Goal: Information Seeking & Learning: Check status

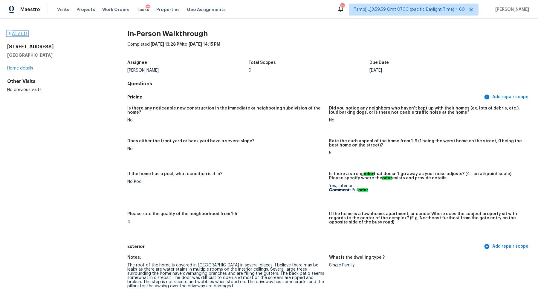
click at [23, 32] on link "All visits" at bounding box center [17, 34] width 20 height 4
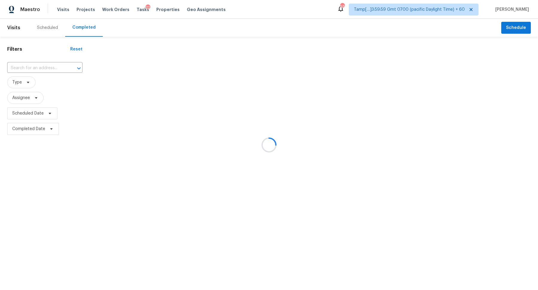
click at [13, 71] on div at bounding box center [269, 145] width 538 height 290
click at [23, 70] on div at bounding box center [269, 145] width 538 height 290
click at [34, 70] on div at bounding box center [269, 145] width 538 height 290
click at [40, 67] on div at bounding box center [269, 145] width 538 height 290
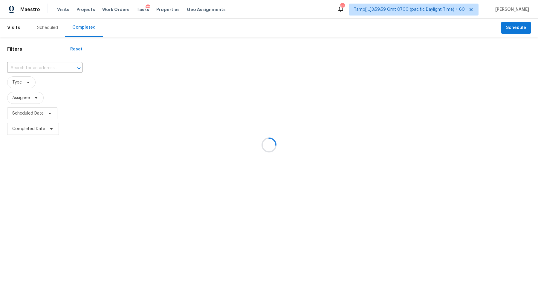
click at [40, 67] on div at bounding box center [269, 145] width 538 height 290
click at [52, 68] on div at bounding box center [269, 145] width 538 height 290
click at [47, 68] on div at bounding box center [269, 145] width 538 height 290
click at [35, 69] on div at bounding box center [269, 145] width 538 height 290
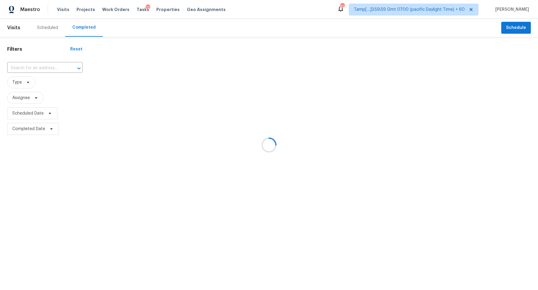
click at [49, 69] on div at bounding box center [269, 145] width 538 height 290
click at [34, 68] on div at bounding box center [269, 145] width 538 height 290
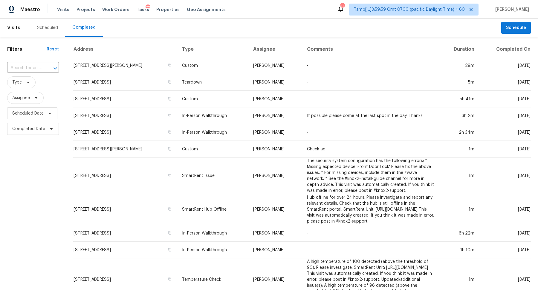
click at [34, 68] on input "text" at bounding box center [24, 68] width 35 height 9
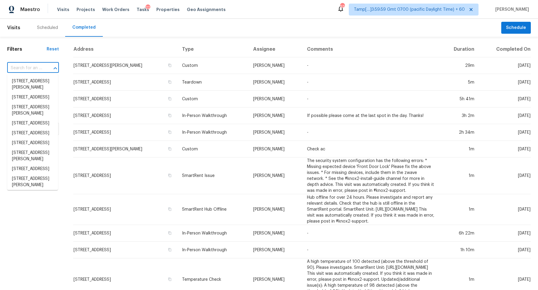
paste input "18293 Birwood St Detroit MI 48221"
type input "18293 Birwood St Detroit MI 48221"
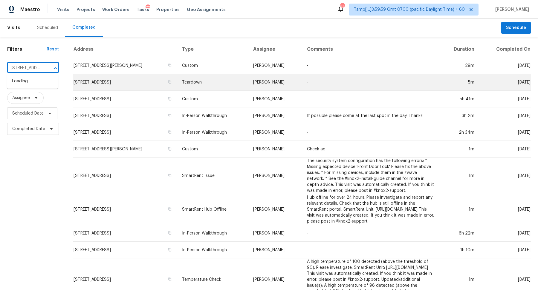
scroll to position [0, 36]
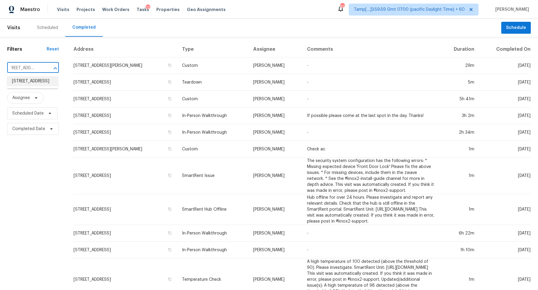
click at [27, 83] on li "18293 Birwood St, Detroit, MI 48221" at bounding box center [32, 81] width 51 height 10
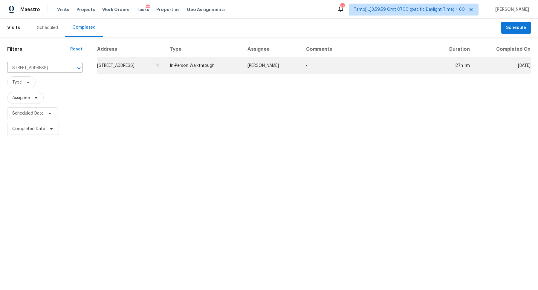
click at [140, 69] on td "18293 Birwood St, Detroit, MI 48221" at bounding box center [131, 65] width 68 height 17
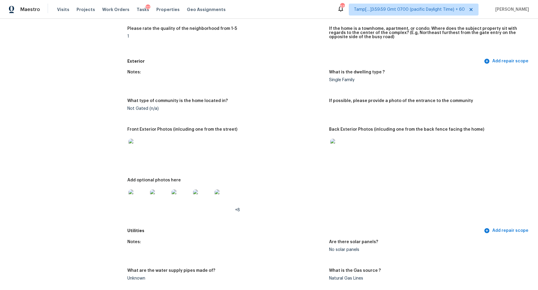
scroll to position [195, 0]
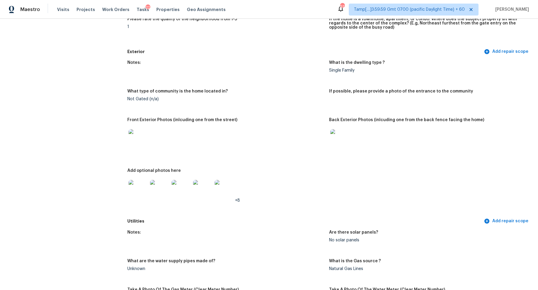
click at [137, 192] on img at bounding box center [137, 189] width 19 height 19
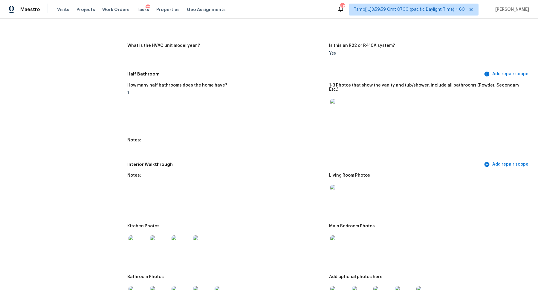
scroll to position [610, 0]
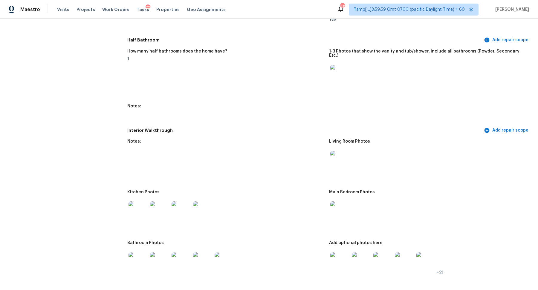
click at [345, 154] on img at bounding box center [339, 160] width 19 height 19
click at [141, 205] on img at bounding box center [137, 211] width 19 height 19
click at [339, 203] on img at bounding box center [339, 211] width 19 height 19
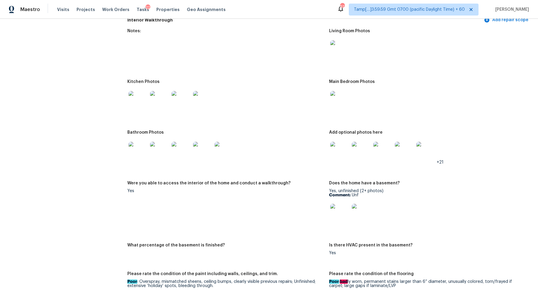
scroll to position [723, 0]
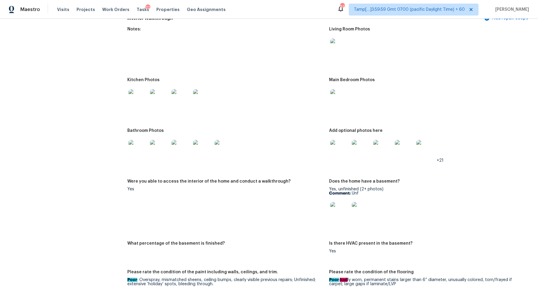
click at [137, 144] on img at bounding box center [137, 149] width 19 height 19
click at [343, 140] on img at bounding box center [339, 149] width 19 height 19
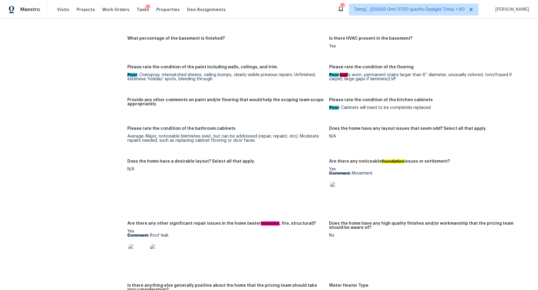
scroll to position [1030, 0]
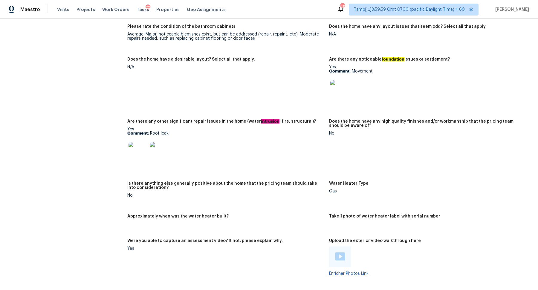
click at [140, 147] on img at bounding box center [137, 151] width 19 height 19
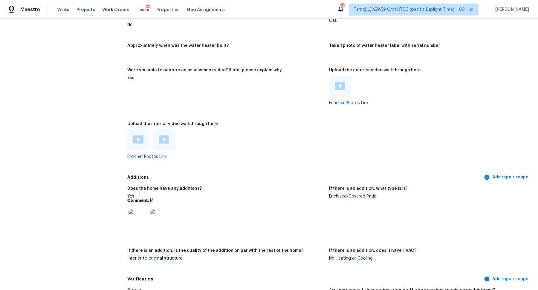
scroll to position [1273, 0]
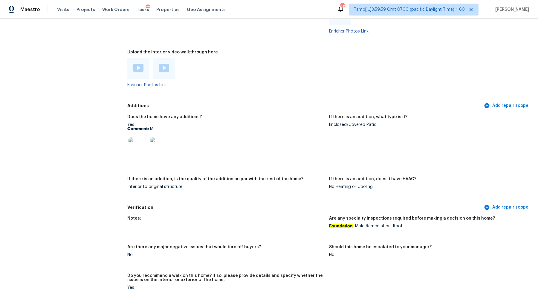
click at [137, 140] on img at bounding box center [137, 147] width 19 height 19
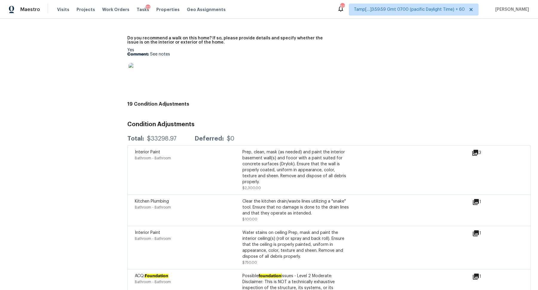
scroll to position [1541, 0]
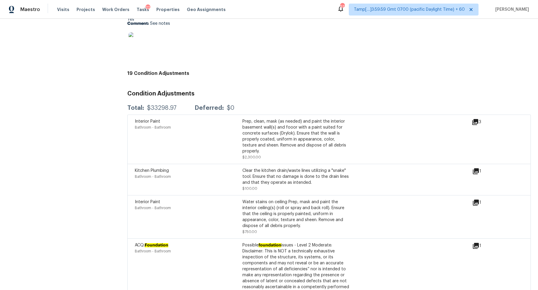
click at [476, 200] on icon at bounding box center [476, 203] width 6 height 6
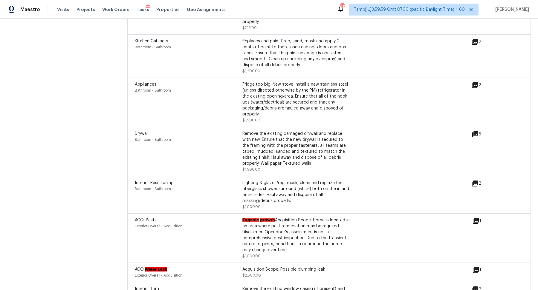
scroll to position [1927, 0]
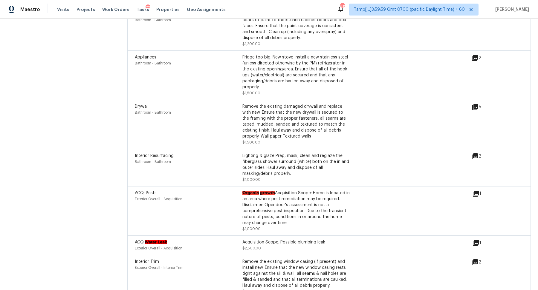
click at [476, 190] on icon at bounding box center [475, 193] width 7 height 7
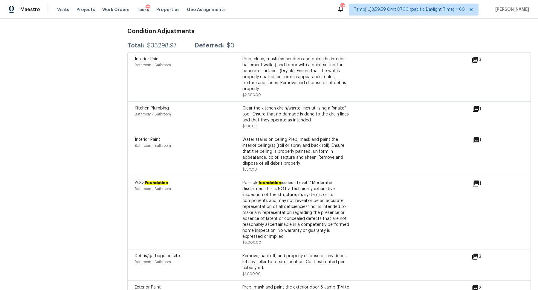
scroll to position [1669, 0]
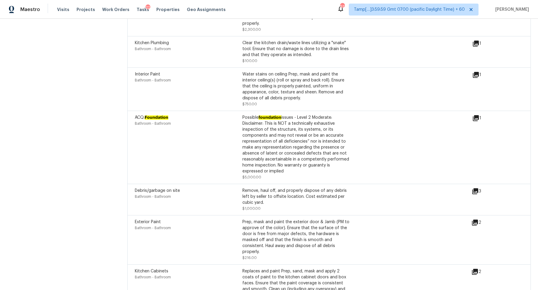
click at [475, 115] on icon at bounding box center [475, 118] width 7 height 7
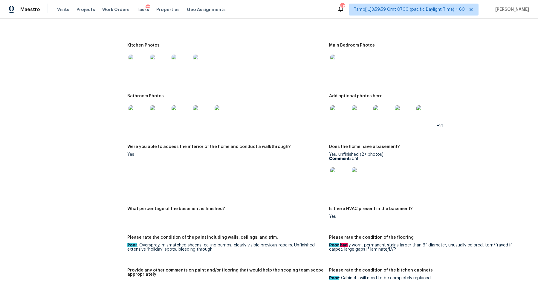
scroll to position [704, 0]
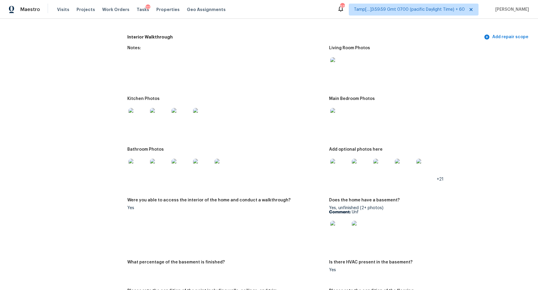
click at [341, 125] on div at bounding box center [340, 118] width 22 height 26
click at [344, 115] on img at bounding box center [339, 117] width 19 height 19
click at [148, 171] on div at bounding box center [138, 168] width 22 height 26
click at [342, 173] on img at bounding box center [339, 168] width 19 height 19
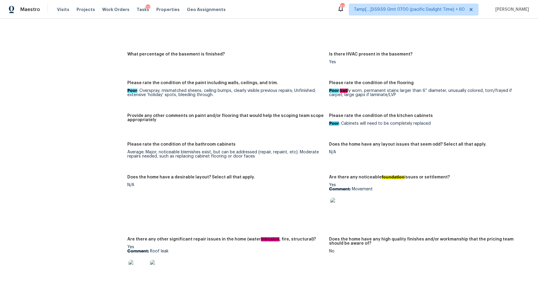
scroll to position [926, 0]
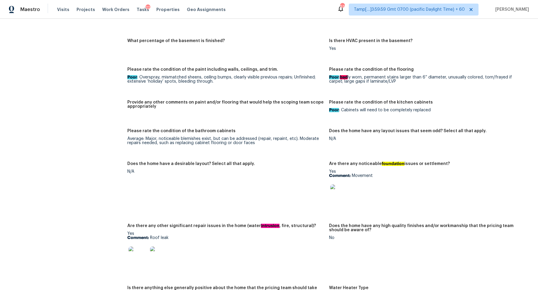
click at [337, 190] on img at bounding box center [339, 194] width 19 height 19
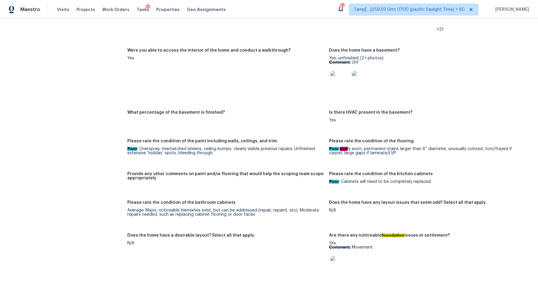
scroll to position [759, 0]
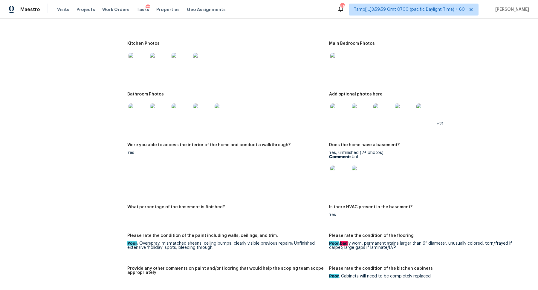
click at [143, 111] on img at bounding box center [137, 113] width 19 height 19
click at [144, 61] on img at bounding box center [137, 62] width 19 height 19
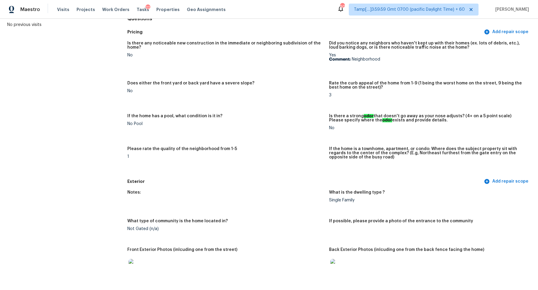
scroll to position [0, 0]
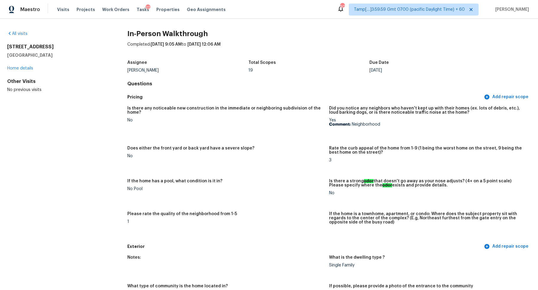
click at [25, 30] on div "All visits 18293 Birwood St Detroit, MI 48221 Home details Other Visits No prev…" at bounding box center [269, 155] width 538 height 272
click at [23, 32] on link "All visits" at bounding box center [17, 34] width 20 height 4
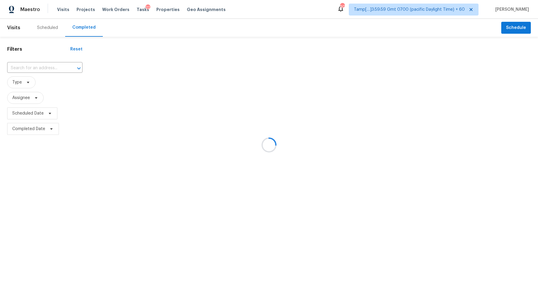
click at [23, 69] on div at bounding box center [269, 145] width 538 height 290
click at [60, 67] on div at bounding box center [269, 145] width 538 height 290
click at [50, 67] on div at bounding box center [269, 145] width 538 height 290
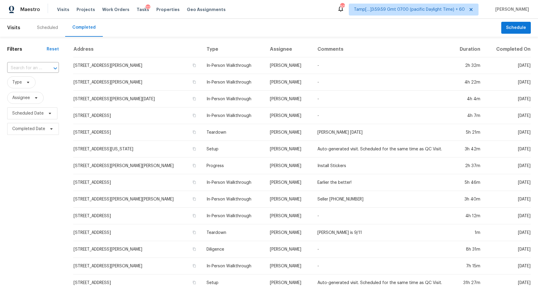
click at [51, 67] on button "Open" at bounding box center [55, 68] width 8 height 8
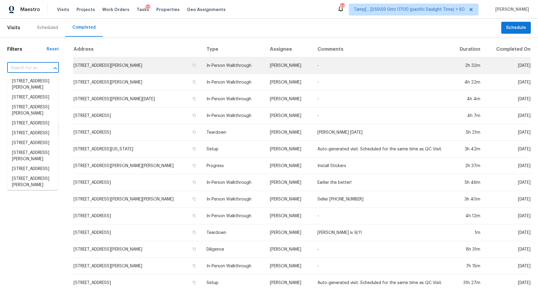
paste input "2126 Rolling Hills Rd Columbia SC 29210"
type input "2126 Rolling Hills Rd Columbia SC 29210"
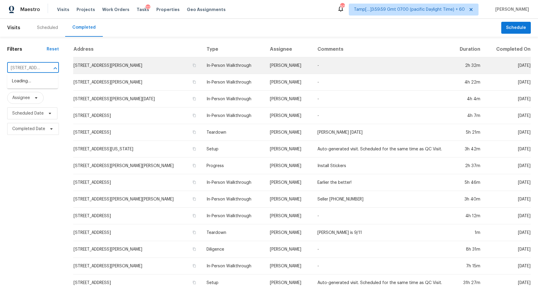
scroll to position [0, 48]
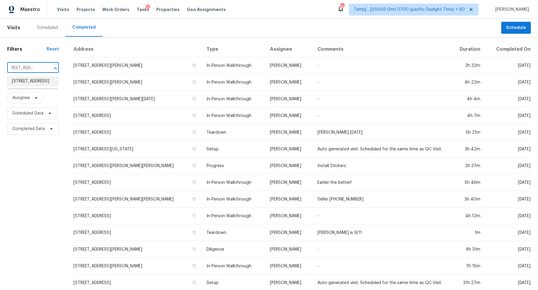
click at [35, 81] on li "2126 Rolling Hills Rd, Columbia, SC 29210" at bounding box center [32, 81] width 51 height 10
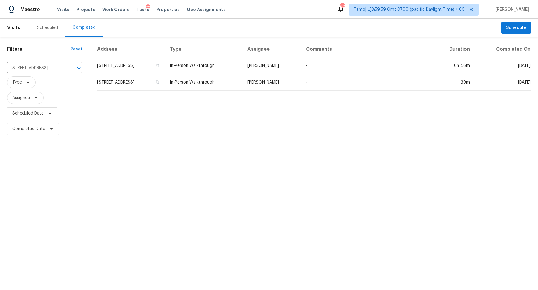
click at [116, 67] on td "2126 Rolling Hills Rd, Columbia, SC 29210" at bounding box center [131, 65] width 68 height 17
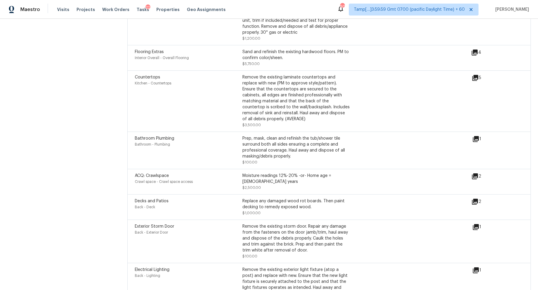
scroll to position [1453, 0]
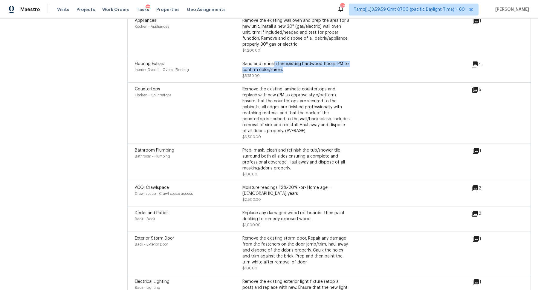
drag, startPoint x: 273, startPoint y: 67, endPoint x: 376, endPoint y: 71, distance: 102.9
click at [373, 71] on div "Flooring Extras Interior Overall - Overall Flooring Sand and refinish the exist…" at bounding box center [303, 70] width 336 height 18
click at [472, 64] on icon at bounding box center [474, 65] width 6 height 6
click at [478, 62] on icon at bounding box center [474, 64] width 7 height 7
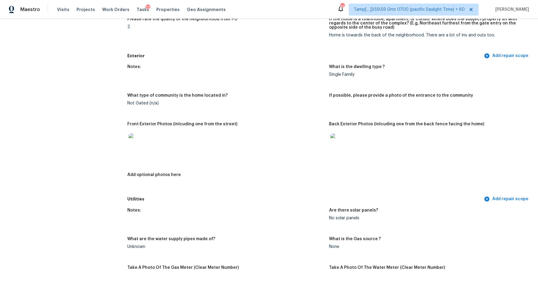
scroll to position [311, 0]
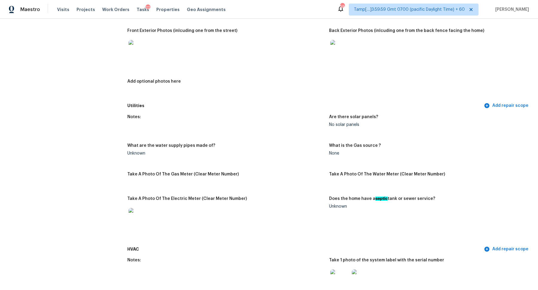
click at [145, 60] on div at bounding box center [138, 49] width 22 height 26
click at [141, 57] on img at bounding box center [137, 49] width 19 height 19
click at [344, 55] on img at bounding box center [339, 49] width 19 height 19
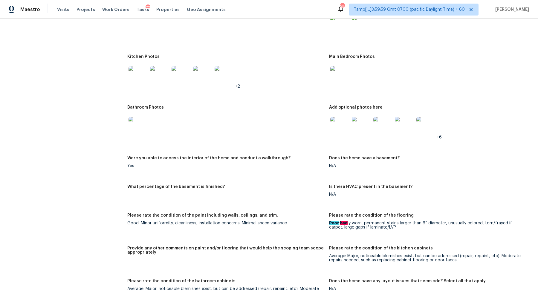
scroll to position [586, 0]
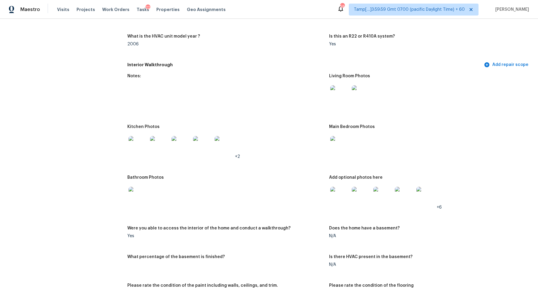
click at [333, 91] on img at bounding box center [339, 94] width 19 height 19
click at [360, 99] on img at bounding box center [361, 94] width 19 height 19
click at [344, 151] on img at bounding box center [339, 145] width 19 height 19
click at [336, 196] on img at bounding box center [339, 196] width 19 height 19
click at [356, 193] on img at bounding box center [361, 196] width 19 height 19
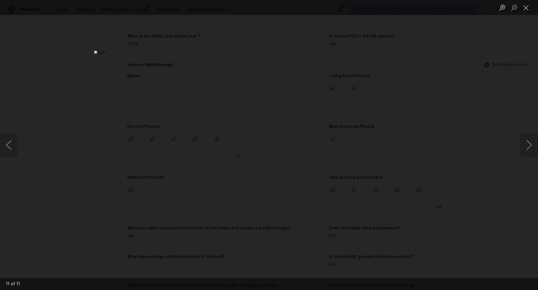
click at [432, 219] on div "Lightbox" at bounding box center [269, 145] width 538 height 290
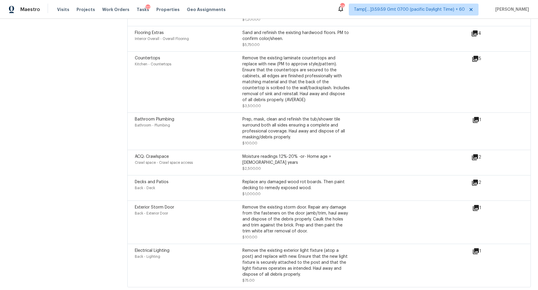
scroll to position [1497, 0]
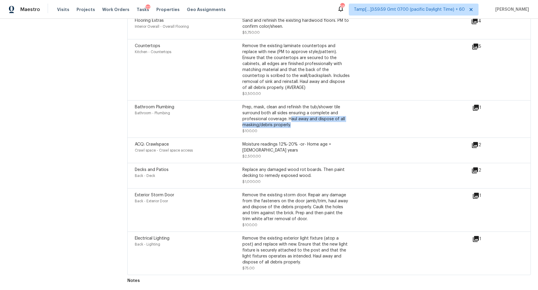
drag, startPoint x: 290, startPoint y: 119, endPoint x: 383, endPoint y: 131, distance: 93.6
click at [378, 129] on div "Bathroom Plumbing Bathroom - Plumbing Prep, mask, clean and refinish the tub/sh…" at bounding box center [303, 119] width 337 height 30
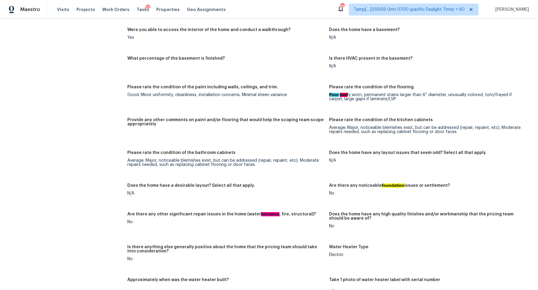
scroll to position [525, 0]
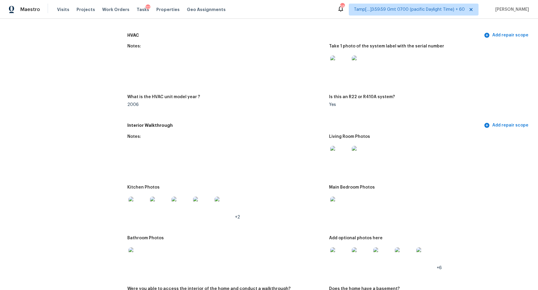
click at [136, 200] on img at bounding box center [137, 206] width 19 height 19
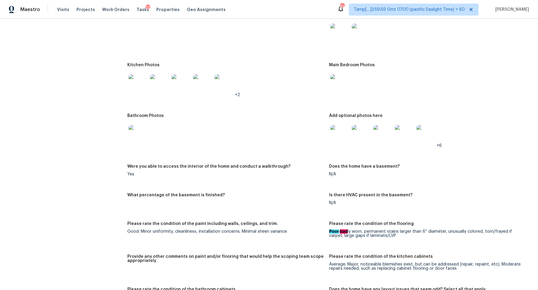
scroll to position [668, 0]
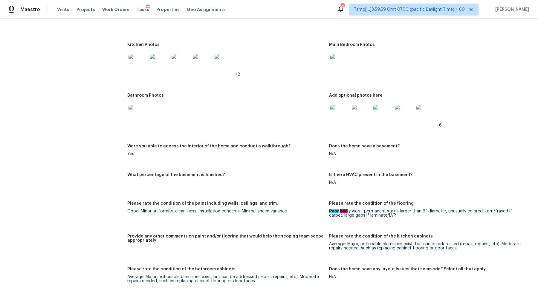
click at [344, 65] on img at bounding box center [339, 63] width 19 height 19
click at [344, 107] on img at bounding box center [339, 114] width 19 height 19
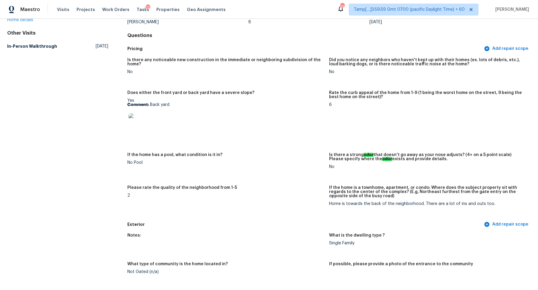
scroll to position [0, 0]
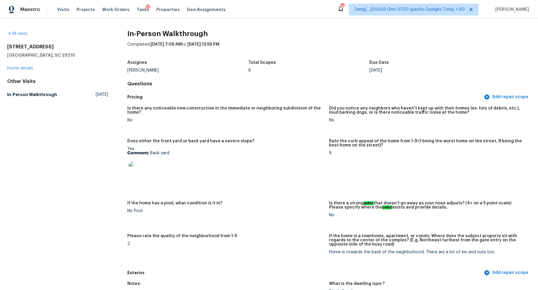
click at [24, 39] on div "All visits 2126 Rolling Hills Rd Columbia, SC 29210 Home details Other Visits I…" at bounding box center [57, 65] width 101 height 69
click at [22, 35] on link "All visits" at bounding box center [17, 34] width 20 height 4
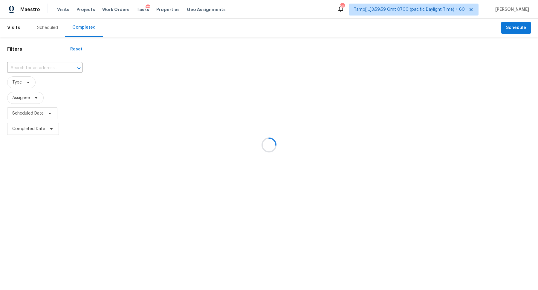
click at [39, 68] on div at bounding box center [269, 145] width 538 height 290
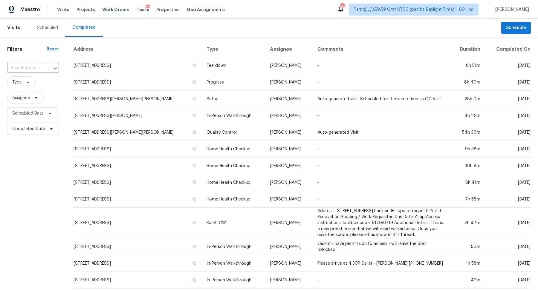
click at [39, 68] on input "text" at bounding box center [24, 68] width 35 height 9
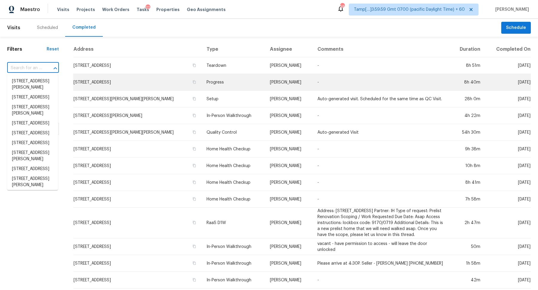
paste input "3330 NW 41st Ave Gainesville FL 32605"
type input "3330 NW 41st Ave Gainesville FL 32605"
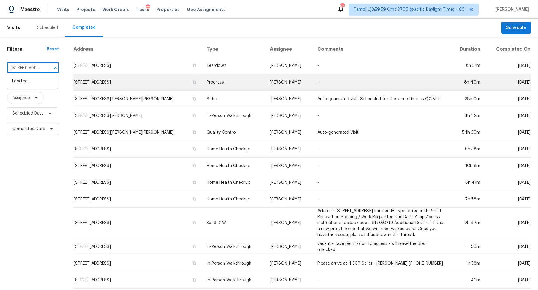
scroll to position [0, 47]
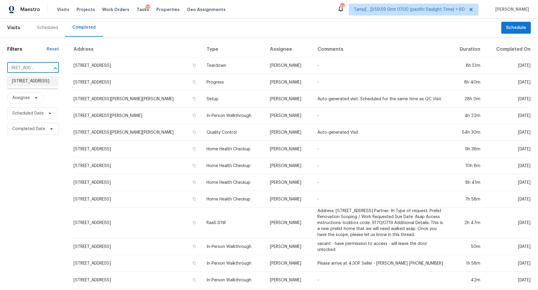
click at [33, 79] on li "3330 NW 41st Ave, Gainesville, FL 32605" at bounding box center [32, 81] width 51 height 10
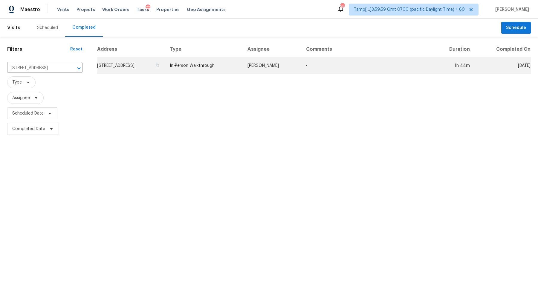
click at [147, 67] on td "3330 NW 41st Ave, Gainesville, FL 32605" at bounding box center [131, 65] width 68 height 17
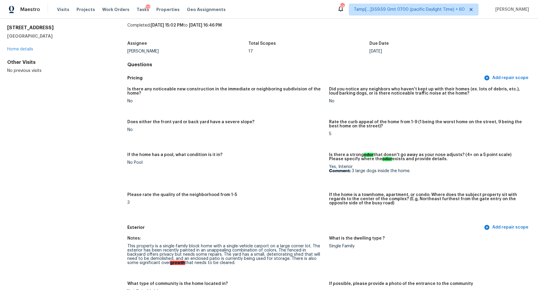
scroll to position [557, 0]
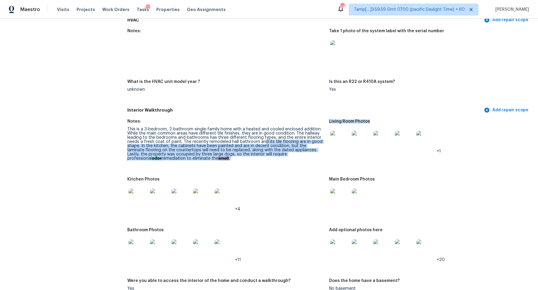
drag, startPoint x: 261, startPoint y: 143, endPoint x: 331, endPoint y: 144, distance: 69.6
click at [262, 148] on div "This is a 3-bedroom, 2-bathroom single-family home with a heated and cooled enc…" at bounding box center [225, 143] width 197 height 33
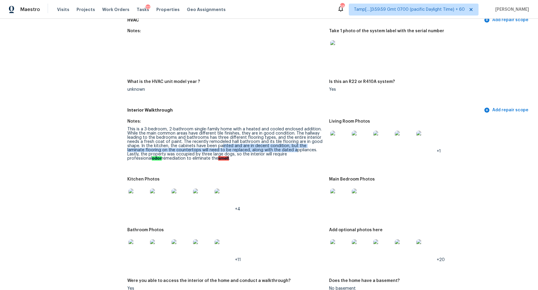
drag, startPoint x: 221, startPoint y: 147, endPoint x: 275, endPoint y: 149, distance: 54.1
click at [276, 149] on div "This is a 3-bedroom, 2-bathroom single-family home with a heated and cooled enc…" at bounding box center [225, 143] width 197 height 33
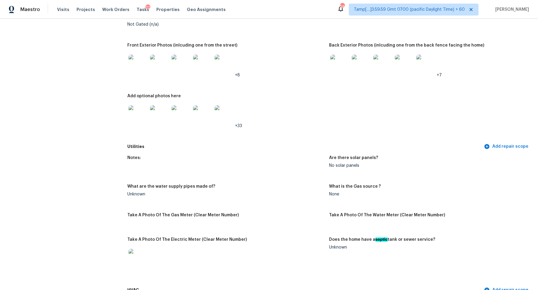
scroll to position [200, 0]
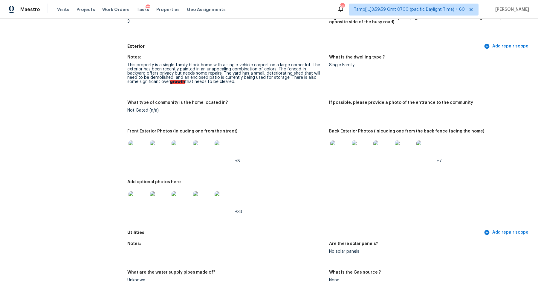
click at [145, 149] on img at bounding box center [137, 150] width 19 height 19
click at [350, 150] on div at bounding box center [340, 150] width 22 height 26
click at [339, 152] on img at bounding box center [339, 150] width 19 height 19
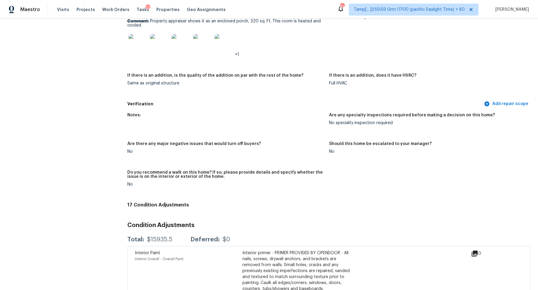
scroll to position [1213, 0]
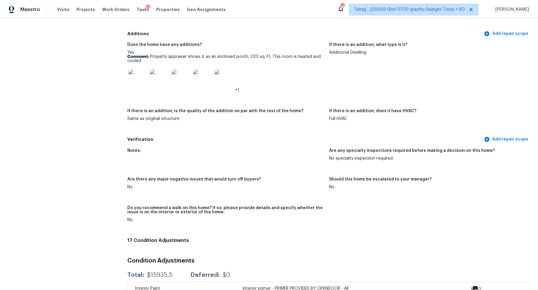
click at [142, 84] on img at bounding box center [137, 79] width 19 height 19
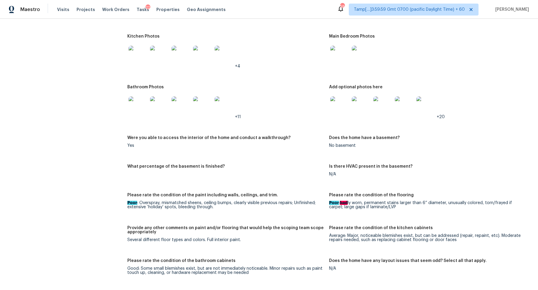
scroll to position [687, 0]
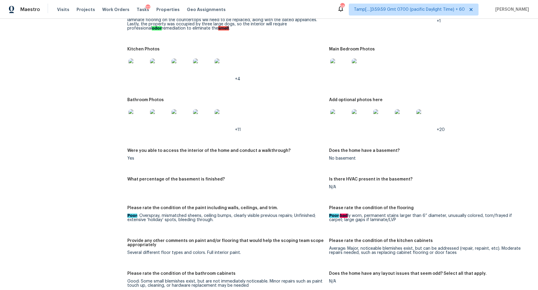
click at [158, 127] on img at bounding box center [159, 118] width 19 height 19
click at [143, 114] on img at bounding box center [137, 118] width 19 height 19
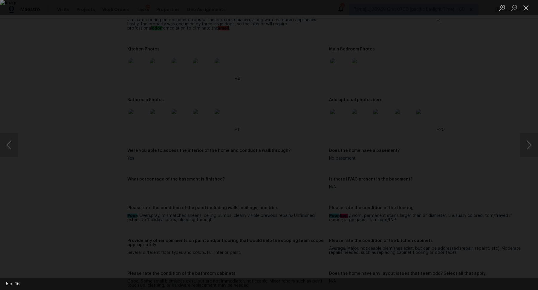
click at [81, 96] on div "Lightbox" at bounding box center [269, 145] width 538 height 290
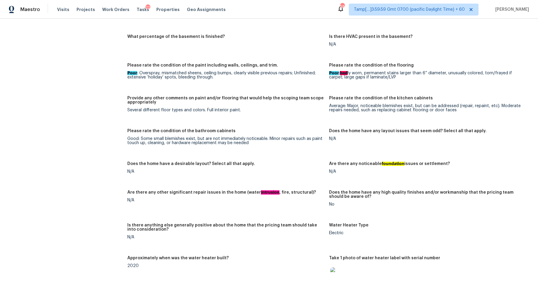
scroll to position [754, 0]
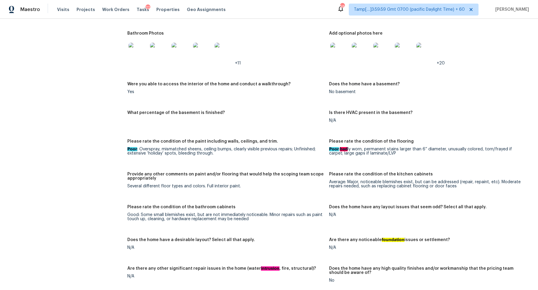
click at [339, 57] on img at bounding box center [339, 52] width 19 height 19
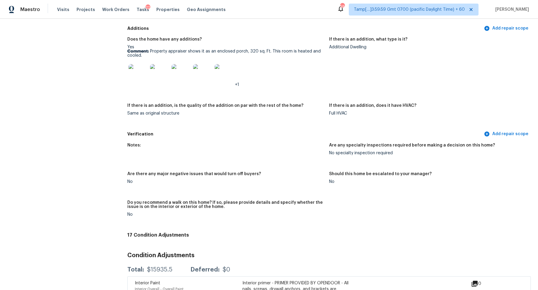
scroll to position [1175, 0]
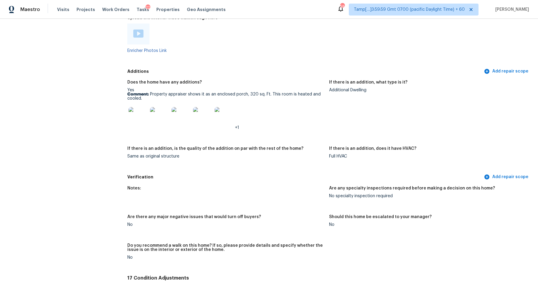
click at [243, 68] on div "Additions Add repair scope" at bounding box center [328, 71] width 403 height 11
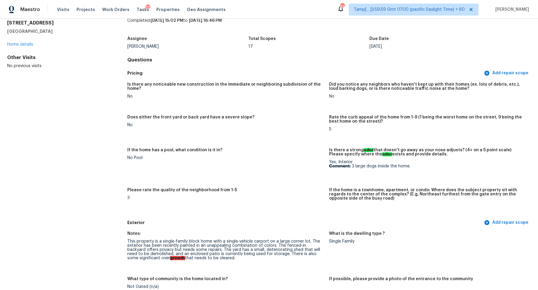
scroll to position [0, 0]
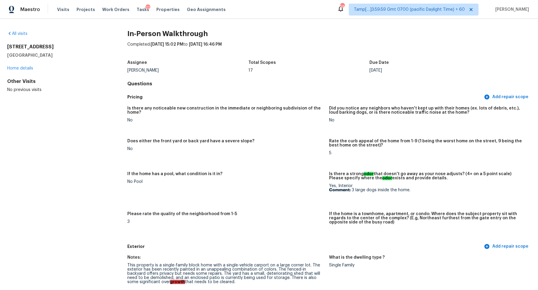
click at [17, 36] on div "All visits" at bounding box center [57, 34] width 101 height 6
click at [20, 35] on link "All visits" at bounding box center [17, 34] width 20 height 4
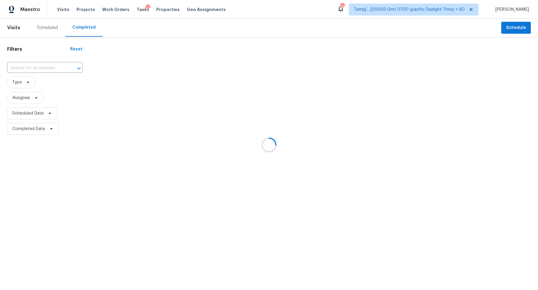
click at [31, 69] on div at bounding box center [269, 145] width 538 height 290
click at [43, 66] on div at bounding box center [269, 145] width 538 height 290
click at [41, 69] on div at bounding box center [269, 145] width 538 height 290
click at [54, 69] on div at bounding box center [269, 145] width 538 height 290
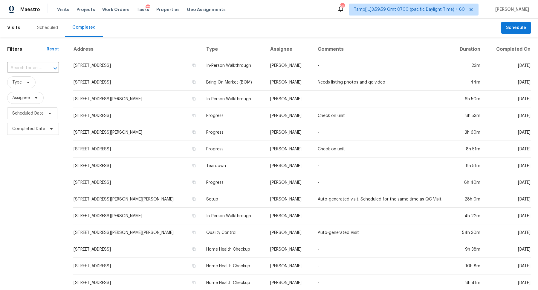
click at [43, 68] on div at bounding box center [51, 68] width 16 height 8
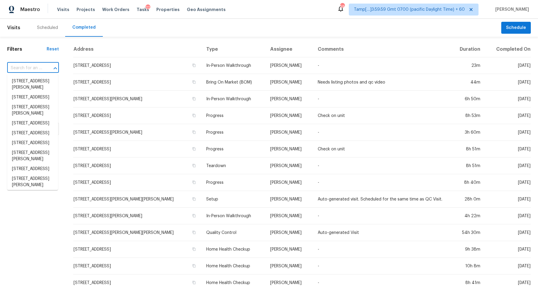
paste input "3711 Rosalee Ct Castro Valley CA 94546"
type input "3711 Rosalee Ct Castro Valley CA 94546"
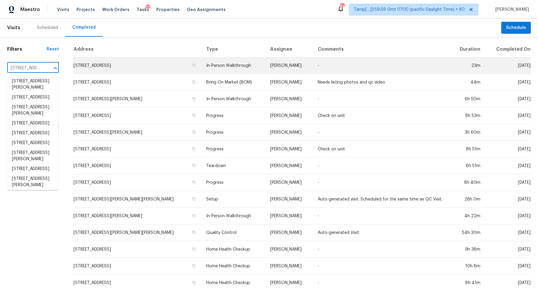
scroll to position [0, 47]
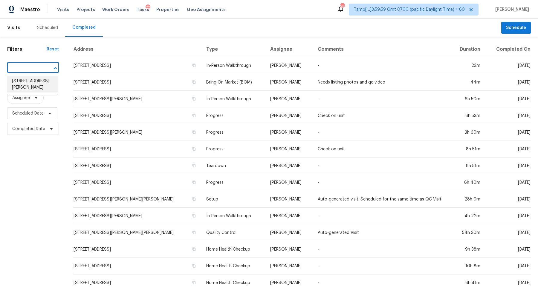
click at [29, 81] on li "3711 Rosalee Ct, Castro Valley, CA 94546" at bounding box center [32, 84] width 51 height 16
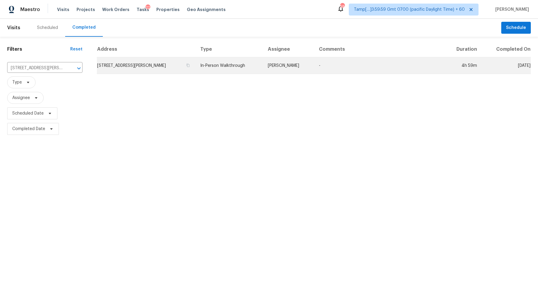
click at [125, 72] on td "3711 Rosalee Ct, Castro Valley, CA 94546" at bounding box center [146, 65] width 99 height 17
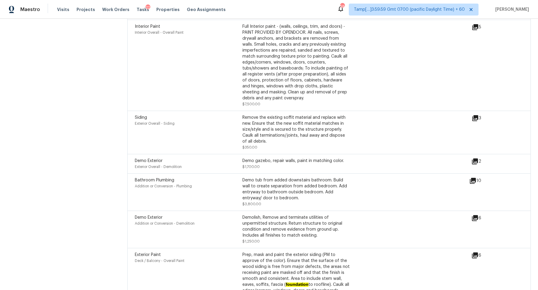
scroll to position [2241, 0]
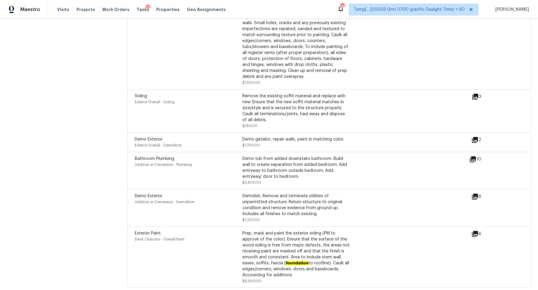
click at [474, 194] on icon at bounding box center [475, 197] width 6 height 6
click at [470, 156] on icon at bounding box center [472, 159] width 7 height 7
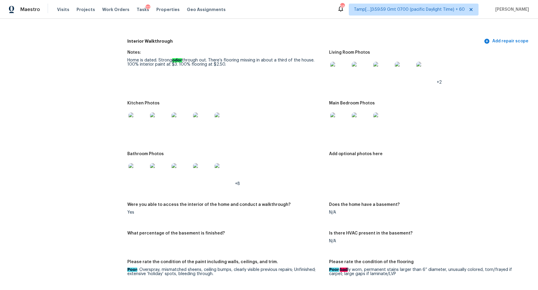
scroll to position [815, 0]
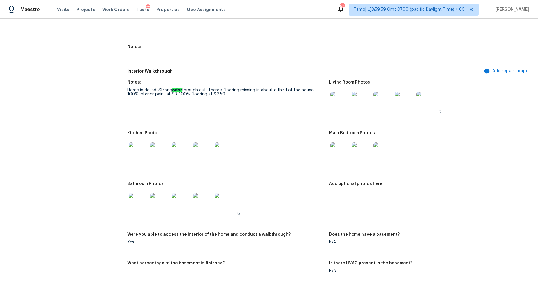
drag, startPoint x: 178, startPoint y: 94, endPoint x: 241, endPoint y: 94, distance: 62.7
click at [241, 94] on div "Home is dated. Strong odor through out. There’s flooring missing in about a thi…" at bounding box center [225, 92] width 197 height 8
drag, startPoint x: 127, startPoint y: 94, endPoint x: 183, endPoint y: 94, distance: 55.6
click at [183, 94] on div "Home is dated. Strong odor through out. There’s flooring missing in about a thi…" at bounding box center [225, 92] width 197 height 8
click at [145, 151] on img at bounding box center [137, 152] width 19 height 19
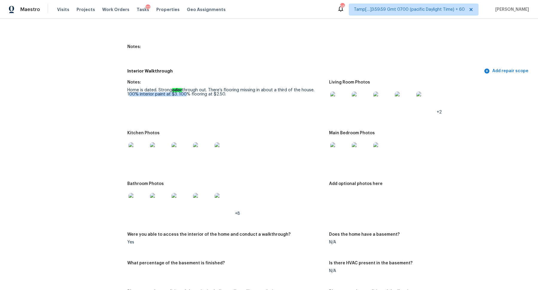
click at [332, 96] on img at bounding box center [339, 101] width 19 height 19
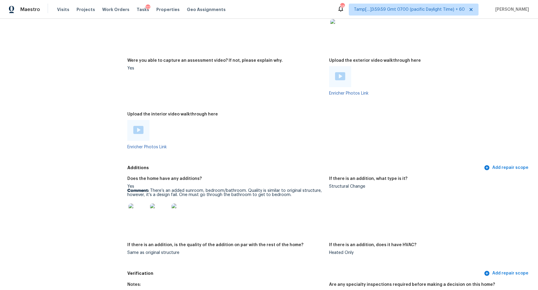
scroll to position [1376, 0]
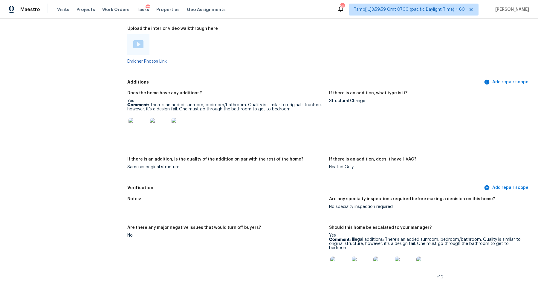
click at [143, 131] on img at bounding box center [137, 127] width 19 height 19
click at [180, 130] on img at bounding box center [180, 127] width 19 height 19
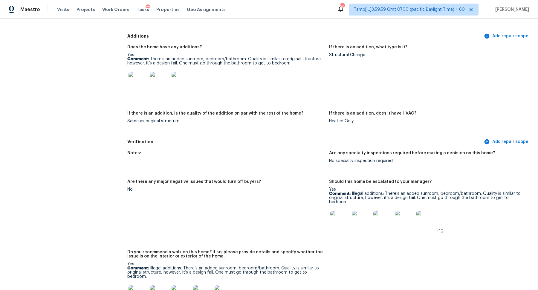
scroll to position [1476, 0]
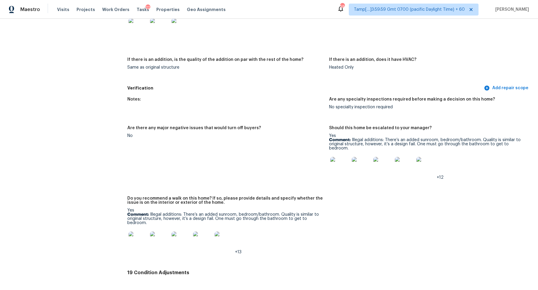
click at [333, 163] on img at bounding box center [339, 166] width 19 height 19
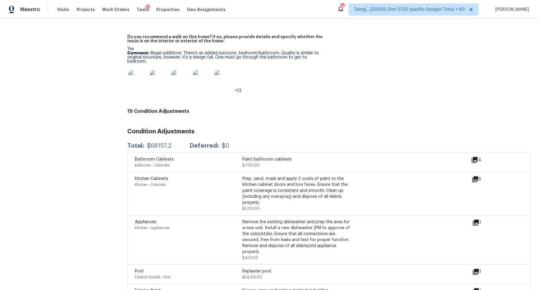
scroll to position [1662, 0]
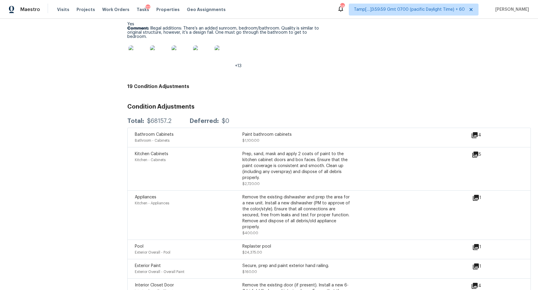
click at [143, 50] on img at bounding box center [137, 54] width 19 height 19
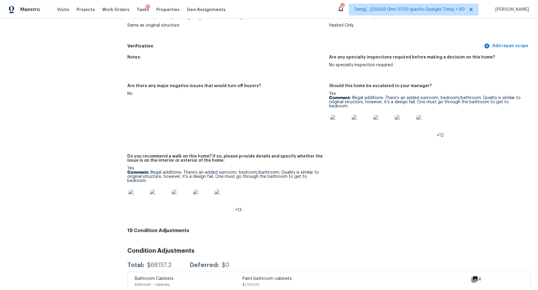
scroll to position [1568, 0]
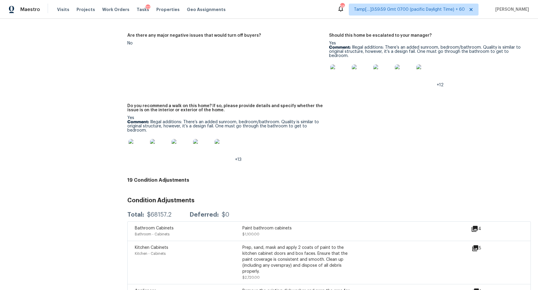
click at [157, 120] on p "Comment: Illegal additions: There’s an added sunroom, bedroom/bathroom. Quality…" at bounding box center [225, 126] width 197 height 13
copy p "Illegal additions: There’s an added sunroom, bedroom/bathroom. Quality is simil…"
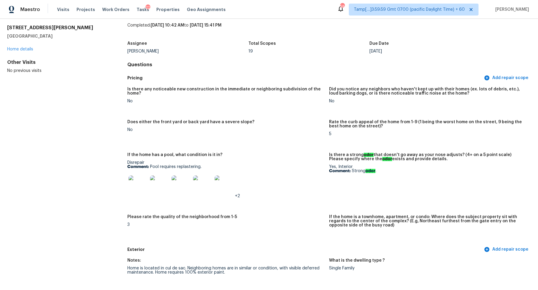
scroll to position [0, 0]
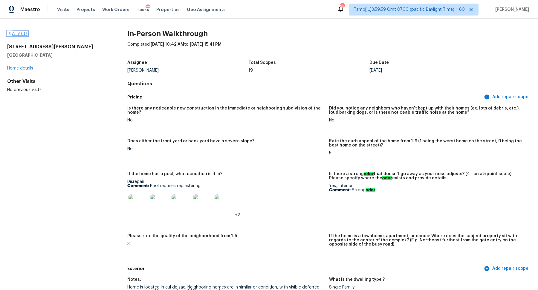
click at [16, 33] on link "All visits" at bounding box center [17, 34] width 20 height 4
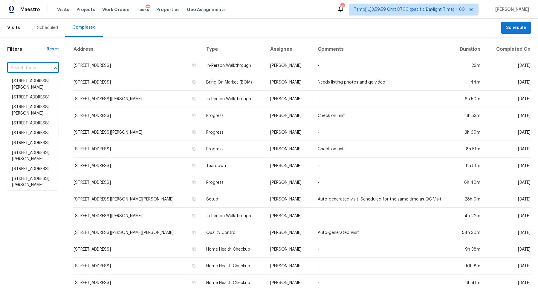
click at [31, 65] on input "text" at bounding box center [24, 68] width 35 height 9
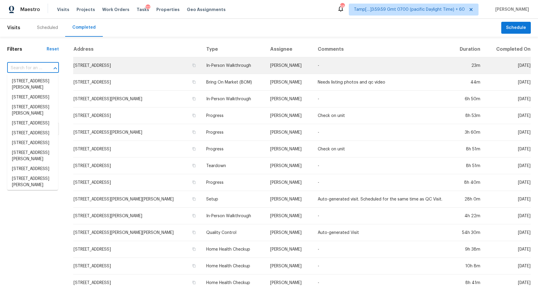
paste input "225 Saint Cloud Dr Friendswood TX 77546"
type input "225 Saint Cloud Dr Friendswood TX 77546"
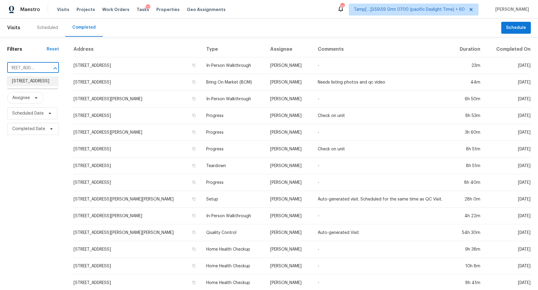
click at [38, 84] on li "225 Saint Cloud Dr, Friendswood, TX 77546" at bounding box center [32, 81] width 51 height 10
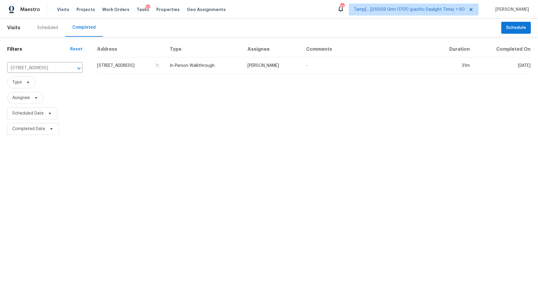
click at [122, 68] on td "225 Saint Cloud Dr, Friendswood, TX 77546" at bounding box center [131, 65] width 68 height 17
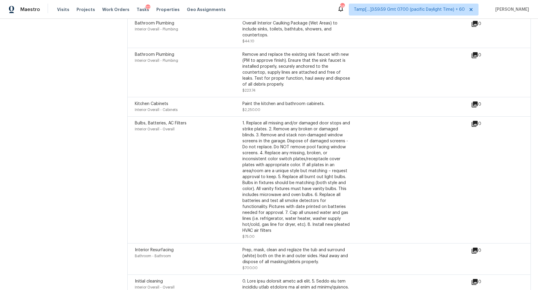
scroll to position [1909, 0]
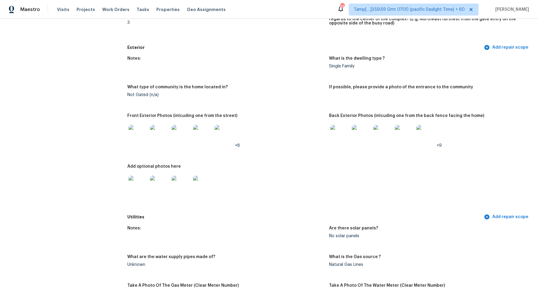
scroll to position [266, 0]
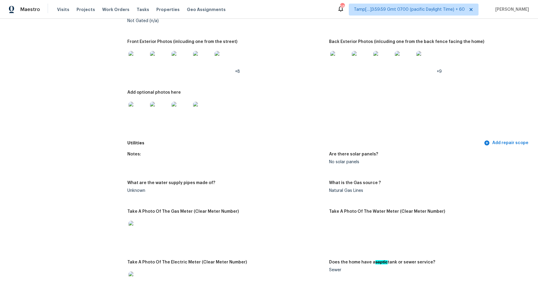
click at [148, 64] on div at bounding box center [138, 61] width 22 height 26
click at [133, 68] on img at bounding box center [137, 60] width 19 height 19
click at [140, 112] on img at bounding box center [137, 111] width 19 height 19
click at [138, 65] on img at bounding box center [137, 60] width 19 height 19
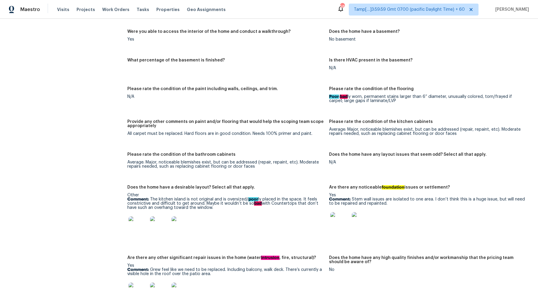
scroll to position [902, 0]
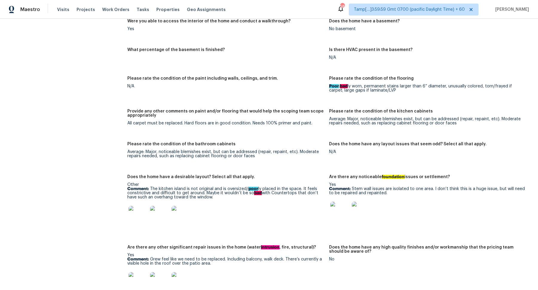
click at [140, 212] on img at bounding box center [137, 215] width 19 height 19
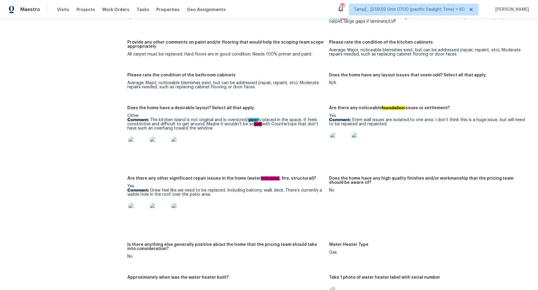
click at [141, 213] on img at bounding box center [137, 212] width 19 height 19
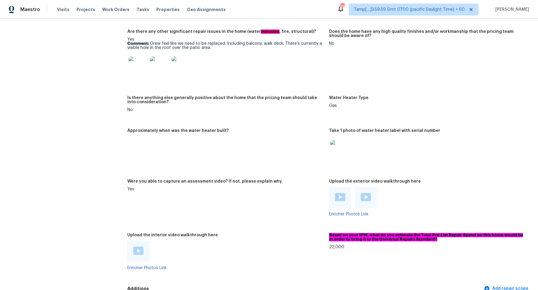
scroll to position [1116, 0]
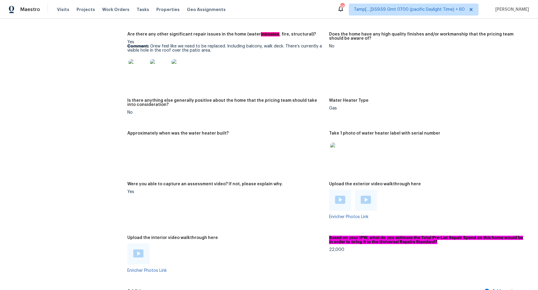
click at [137, 68] on img at bounding box center [137, 68] width 19 height 19
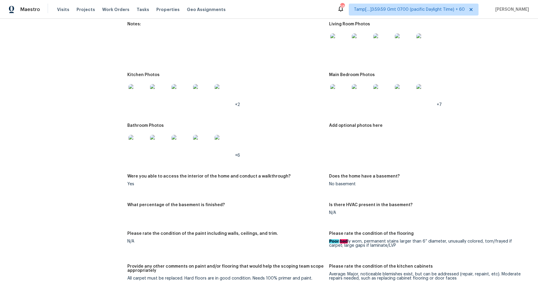
scroll to position [721, 0]
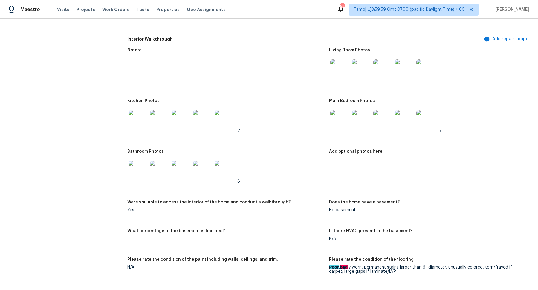
click at [341, 69] on img at bounding box center [339, 68] width 19 height 19
click at [147, 126] on div at bounding box center [138, 120] width 22 height 26
click at [139, 119] on img at bounding box center [137, 119] width 19 height 19
click at [340, 119] on img at bounding box center [339, 119] width 19 height 19
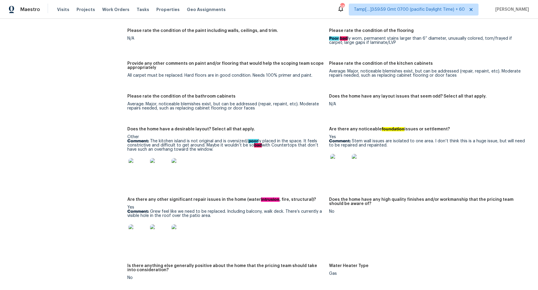
scroll to position [968, 0]
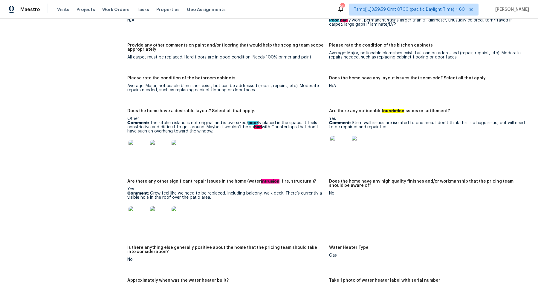
click at [153, 212] on img at bounding box center [159, 215] width 19 height 19
drag, startPoint x: 148, startPoint y: 189, endPoint x: 222, endPoint y: 201, distance: 74.7
click at [222, 201] on div "Yes Comment: Grew feel like we need to be replaced. Including balcony, walk dec…" at bounding box center [225, 208] width 197 height 42
click at [205, 194] on p "Comment: Grew feel like we need to be replaced. Including balcony, walk deck. T…" at bounding box center [225, 195] width 197 height 8
click at [155, 191] on p "Comment: Grew feel like we need to be replaced. Including balcony, walk deck. T…" at bounding box center [225, 195] width 197 height 8
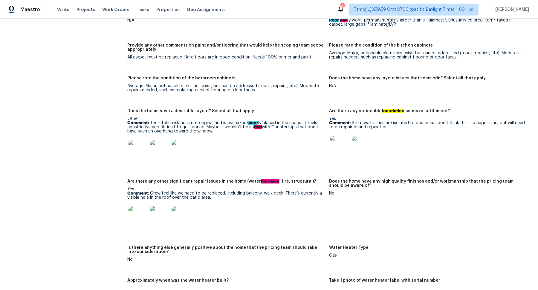
click at [155, 191] on p "Comment: Grew feel like we need to be replaced. Including balcony, walk deck. T…" at bounding box center [225, 195] width 197 height 8
copy p "Grew"
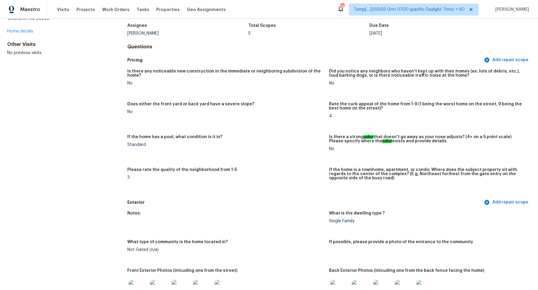
scroll to position [24, 0]
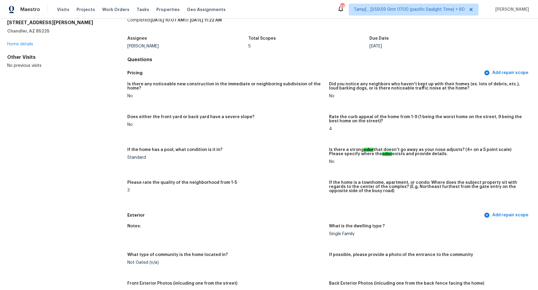
click at [304, 40] on div "Total Scopes" at bounding box center [308, 40] width 121 height 8
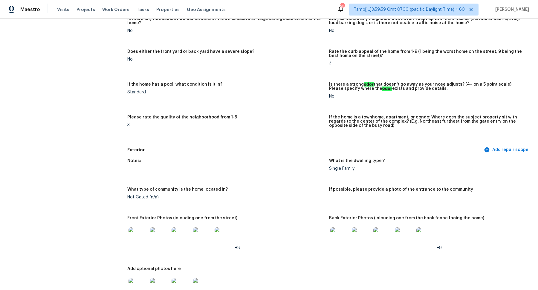
scroll to position [212, 0]
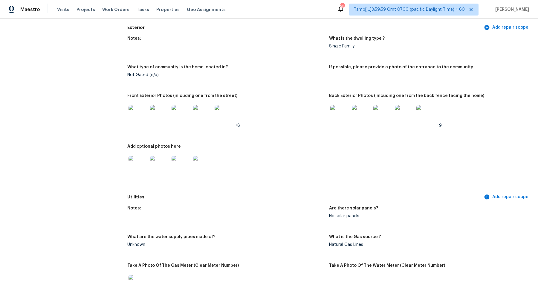
click at [139, 118] on img at bounding box center [137, 114] width 19 height 19
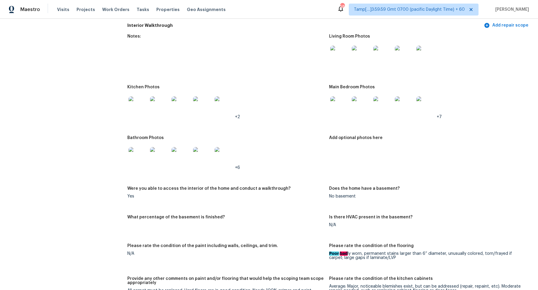
scroll to position [749, 0]
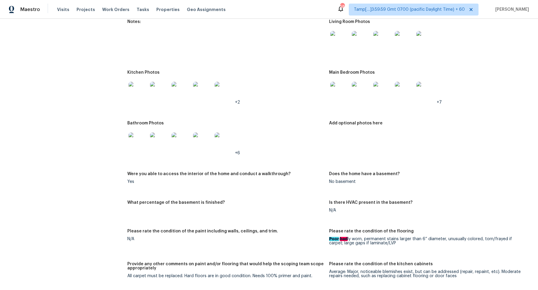
click at [328, 92] on figure "Kitchen Photos +2" at bounding box center [228, 93] width 202 height 44
click at [335, 91] on img at bounding box center [339, 91] width 19 height 19
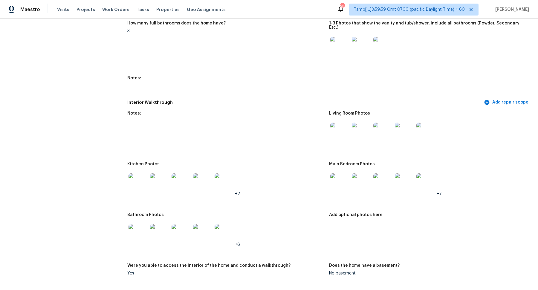
click at [137, 224] on img at bounding box center [137, 233] width 19 height 19
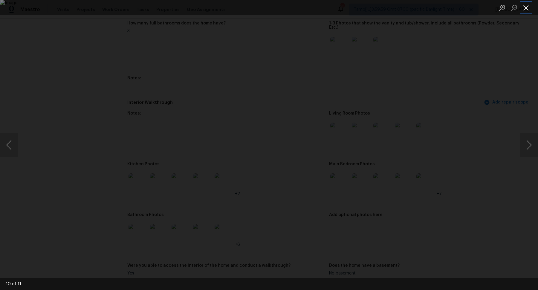
click at [529, 8] on button "Close lightbox" at bounding box center [526, 7] width 12 height 10
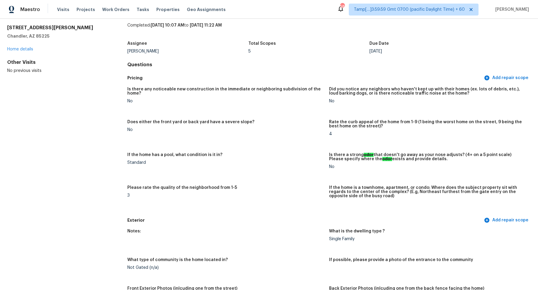
scroll to position [0, 0]
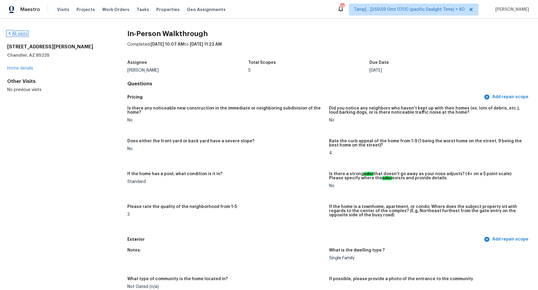
click at [18, 34] on link "All visits" at bounding box center [17, 34] width 20 height 4
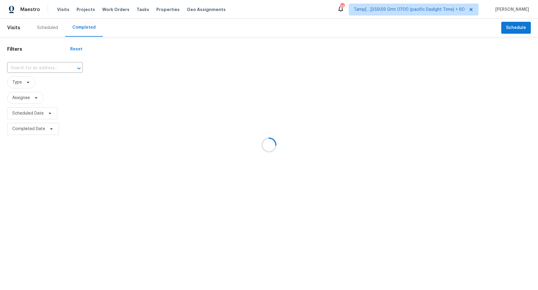
click at [40, 71] on div at bounding box center [269, 145] width 538 height 290
click at [51, 68] on div at bounding box center [269, 145] width 538 height 290
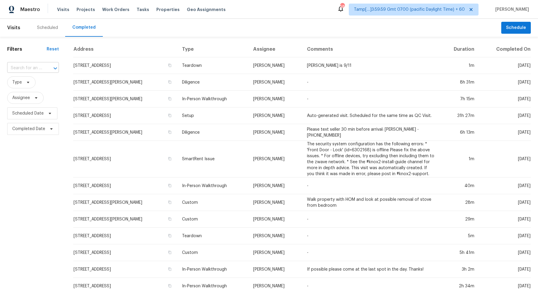
click at [35, 69] on input "text" at bounding box center [24, 68] width 35 height 9
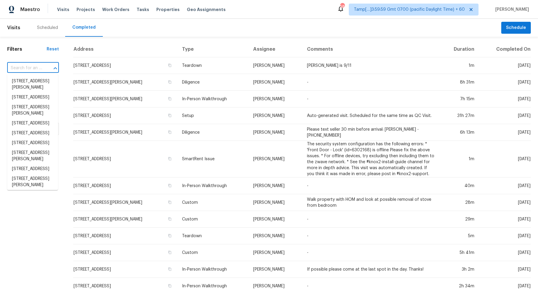
paste input "172 Tinica Way Newnan GA 30263"
type input "172 Tinica Way Newnan GA 30263"
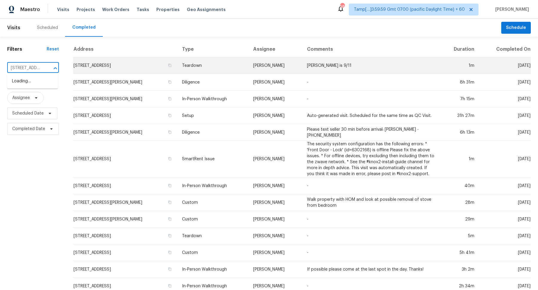
scroll to position [0, 36]
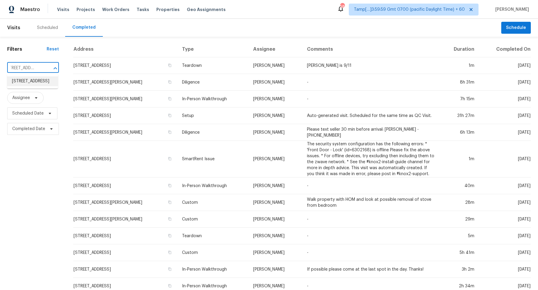
click at [22, 82] on li "172 Tinica Way, Newnan, GA 30263" at bounding box center [32, 81] width 51 height 10
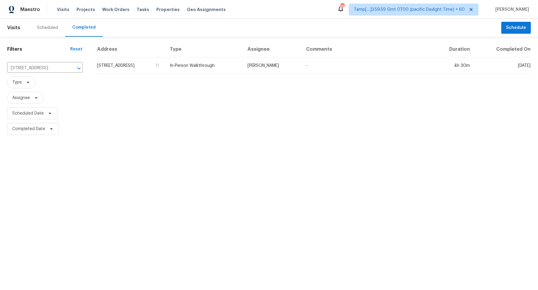
click at [119, 66] on td "172 Tinica Way, Newnan, GA 30263" at bounding box center [131, 65] width 68 height 17
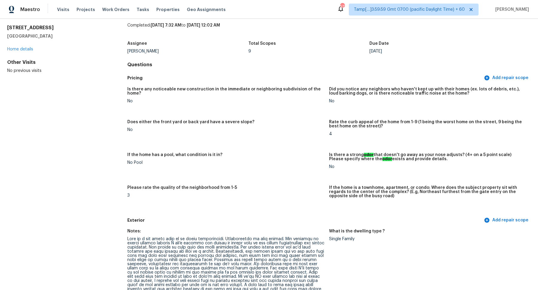
scroll to position [212, 0]
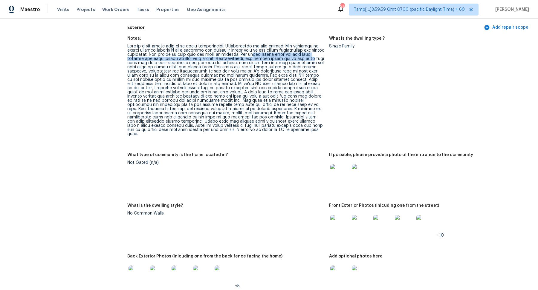
drag, startPoint x: 268, startPoint y: 56, endPoint x: 327, endPoint y: 58, distance: 59.5
click at [327, 58] on figure "Notes:" at bounding box center [228, 90] width 202 height 109
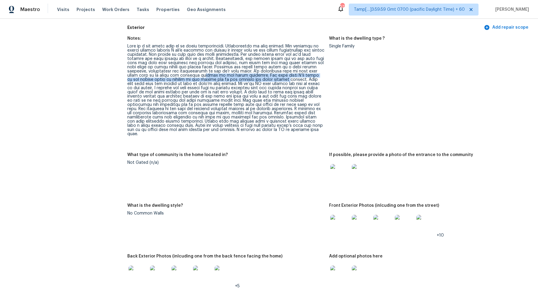
drag, startPoint x: 193, startPoint y: 77, endPoint x: 272, endPoint y: 79, distance: 79.8
click at [272, 79] on div at bounding box center [225, 90] width 197 height 92
click at [285, 96] on div at bounding box center [225, 90] width 197 height 92
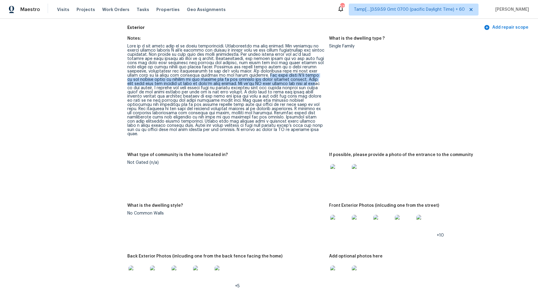
drag, startPoint x: 251, startPoint y: 76, endPoint x: 295, endPoint y: 83, distance: 44.6
click at [295, 84] on div at bounding box center [225, 90] width 197 height 92
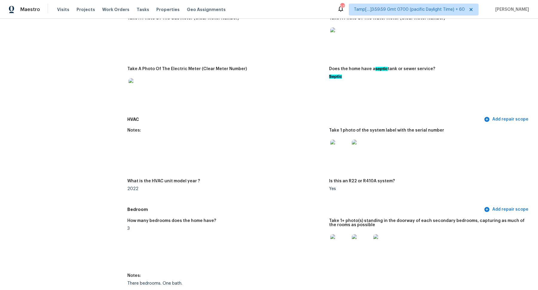
scroll to position [198, 0]
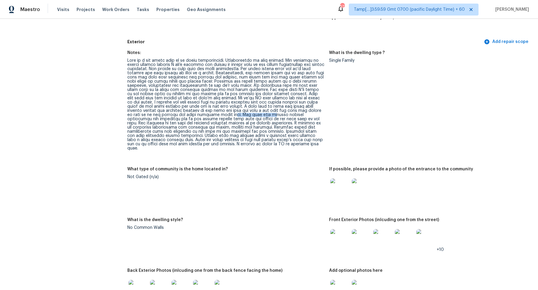
drag, startPoint x: 223, startPoint y: 113, endPoint x: 262, endPoint y: 114, distance: 38.6
click at [262, 114] on div at bounding box center [225, 105] width 197 height 92
drag, startPoint x: 228, startPoint y: 107, endPoint x: 287, endPoint y: 115, distance: 59.4
click at [287, 115] on div at bounding box center [225, 105] width 197 height 92
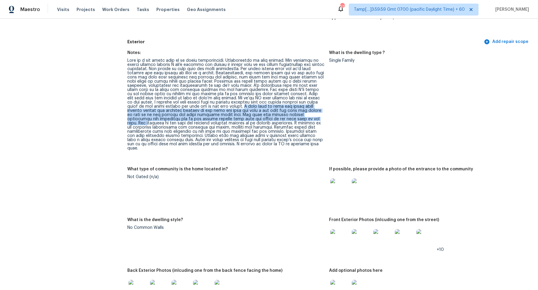
drag, startPoint x: 228, startPoint y: 106, endPoint x: 306, endPoint y: 119, distance: 78.9
click at [306, 119] on div at bounding box center [225, 105] width 197 height 92
click at [303, 119] on div at bounding box center [225, 105] width 197 height 92
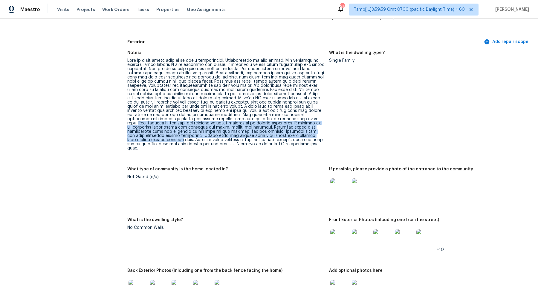
drag, startPoint x: 297, startPoint y: 119, endPoint x: 323, endPoint y: 136, distance: 30.6
click at [323, 136] on div at bounding box center [225, 105] width 197 height 92
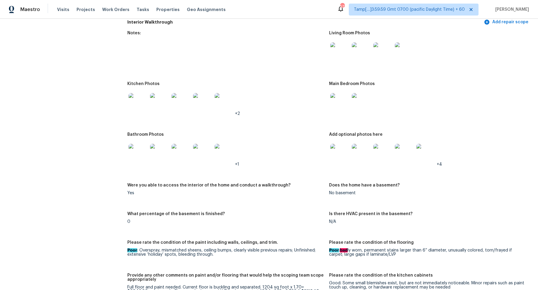
scroll to position [821, 0]
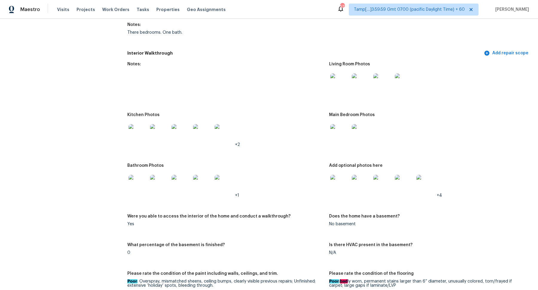
click at [332, 80] on img at bounding box center [339, 82] width 19 height 19
click at [143, 135] on img at bounding box center [137, 133] width 19 height 19
click at [331, 133] on img at bounding box center [339, 133] width 19 height 19
click at [137, 186] on img at bounding box center [137, 184] width 19 height 19
click at [346, 175] on img at bounding box center [339, 184] width 19 height 19
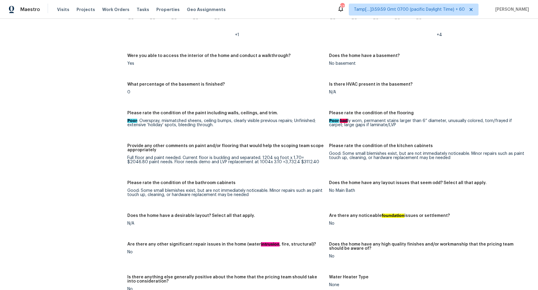
scroll to position [1041, 0]
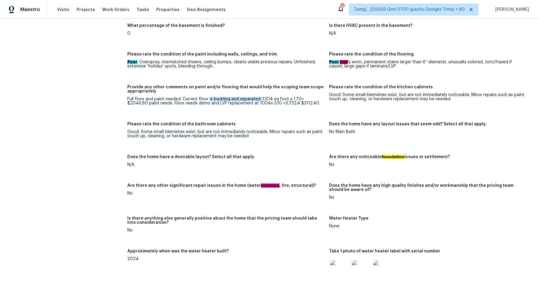
drag, startPoint x: 209, startPoint y: 96, endPoint x: 261, endPoint y: 96, distance: 52.0
click at [261, 97] on div "Full floor and paint needed. Current floor is buckling and separated. 1204 sq f…" at bounding box center [225, 101] width 197 height 8
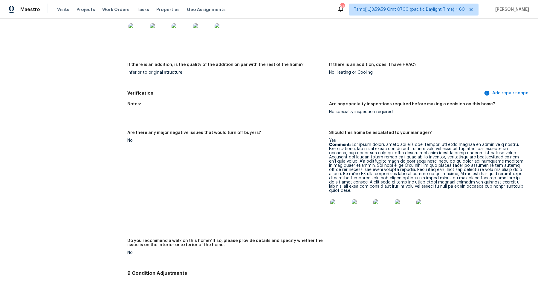
scroll to position [1526, 0]
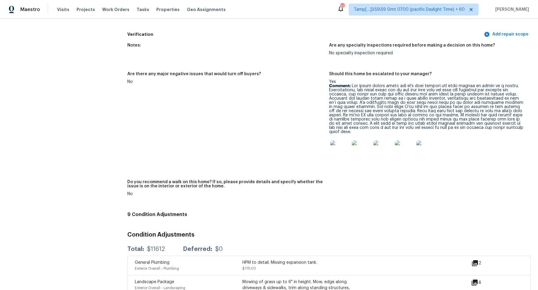
click at [333, 151] on img at bounding box center [339, 150] width 19 height 19
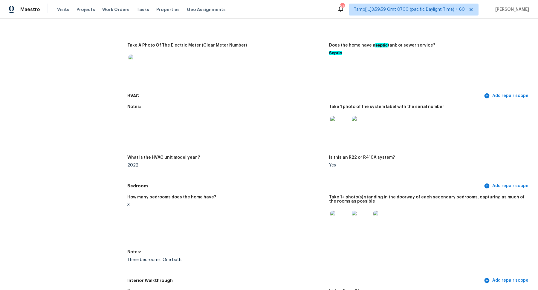
scroll to position [802, 0]
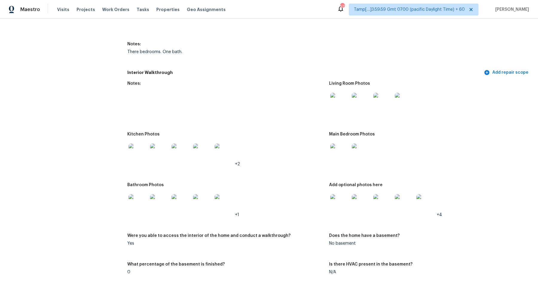
click at [138, 158] on img at bounding box center [137, 153] width 19 height 19
click at [348, 206] on img at bounding box center [339, 203] width 19 height 19
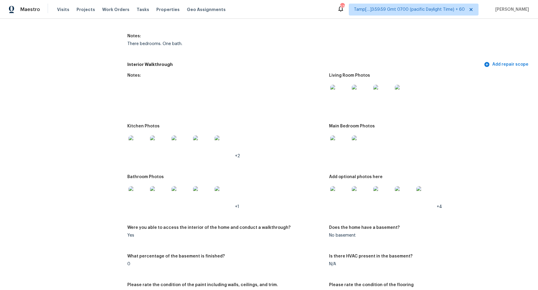
scroll to position [986, 0]
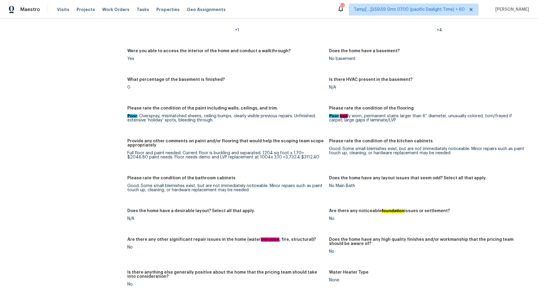
click at [272, 153] on div "Full floor and paint needed. Current floor is buckling and separated. 1204 sq f…" at bounding box center [225, 155] width 197 height 8
drag, startPoint x: 261, startPoint y: 149, endPoint x: 298, endPoint y: 151, distance: 36.8
click at [298, 151] on div "Full floor and paint needed. Current floor is buckling and separated. 1204 sq f…" at bounding box center [225, 155] width 197 height 8
drag, startPoint x: 153, startPoint y: 153, endPoint x: 230, endPoint y: 155, distance: 77.4
click at [230, 155] on div "Full floor and paint needed. Current floor is buckling and separated. 1204 sq f…" at bounding box center [225, 155] width 197 height 8
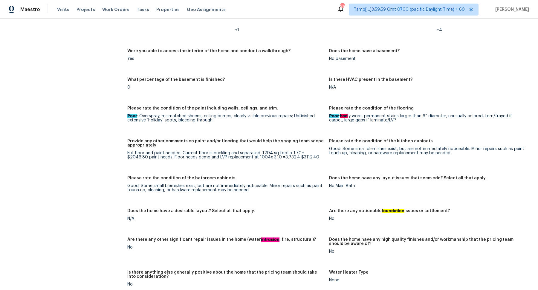
click at [228, 162] on figure "Provide any other comments on paint and/or flooring that would help the scoping…" at bounding box center [228, 154] width 202 height 30
drag, startPoint x: 197, startPoint y: 154, endPoint x: 289, endPoint y: 157, distance: 91.5
click at [289, 157] on figure "Provide any other comments on paint and/or flooring that would help the scoping…" at bounding box center [228, 154] width 202 height 30
click at [268, 179] on div "Please rate the condition of the bathroom cabinets" at bounding box center [225, 180] width 197 height 8
drag, startPoint x: 182, startPoint y: 150, endPoint x: 259, endPoint y: 149, distance: 76.8
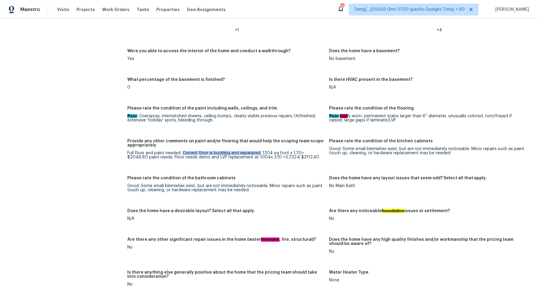
click at [259, 151] on div "Full floor and paint needed. Current floor is buckling and separated. 1204 sq f…" at bounding box center [225, 155] width 197 height 8
drag, startPoint x: 262, startPoint y: 149, endPoint x: 321, endPoint y: 150, distance: 59.5
click at [321, 151] on div "Full floor and paint needed. Current floor is buckling and separated. 1204 sq f…" at bounding box center [225, 155] width 197 height 8
drag, startPoint x: 131, startPoint y: 151, endPoint x: 152, endPoint y: 151, distance: 20.3
click at [152, 151] on div "Full floor and paint needed. Current floor is buckling and separated. 1204 sq f…" at bounding box center [225, 155] width 197 height 8
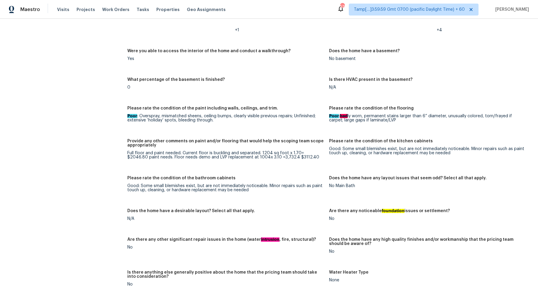
drag, startPoint x: 261, startPoint y: 152, endPoint x: 354, endPoint y: 162, distance: 93.8
click at [334, 159] on div "Notes: Living Room Photos Kitchen Photos +2 Main Bedroom Photos Bathroom Photos…" at bounding box center [328, 175] width 403 height 565
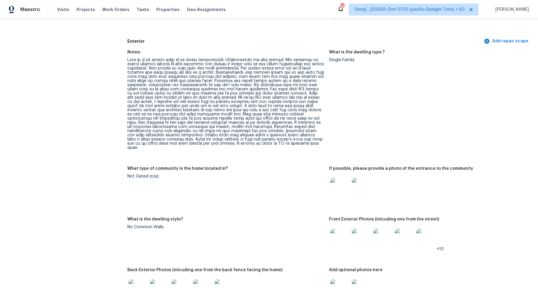
scroll to position [0, 0]
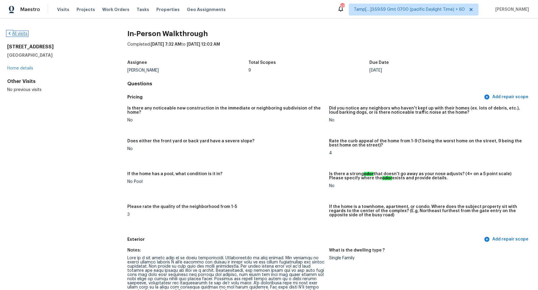
click at [19, 35] on link "All visits" at bounding box center [17, 34] width 20 height 4
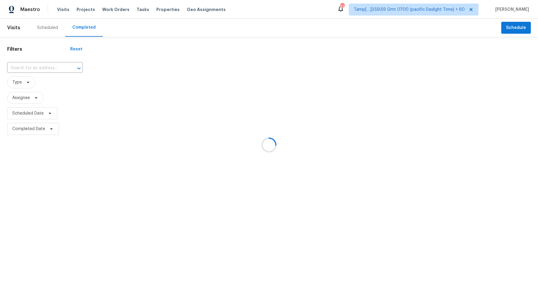
click at [32, 65] on div at bounding box center [269, 145] width 538 height 290
click at [44, 66] on div at bounding box center [269, 145] width 538 height 290
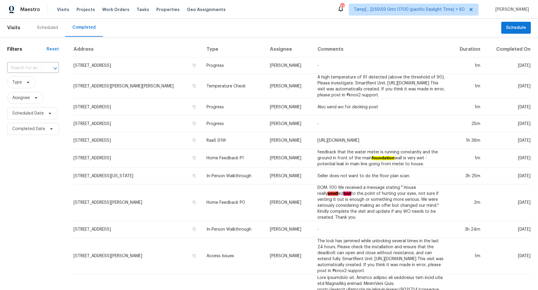
click at [44, 66] on div at bounding box center [51, 68] width 16 height 8
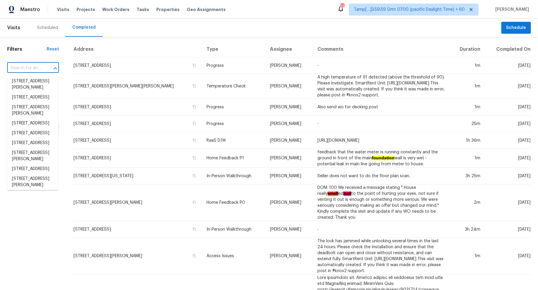
click at [44, 66] on div at bounding box center [51, 68] width 16 height 8
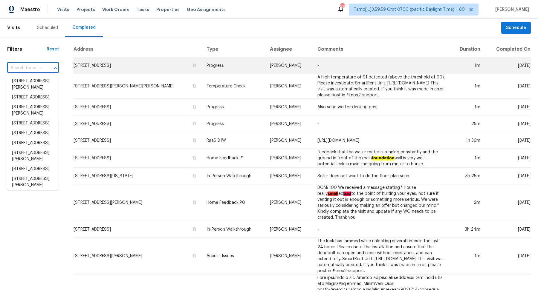
paste input "7662 Innismore Dr Brownsburg IN 46112"
type input "7662 Innismore Dr Brownsburg IN 46112"
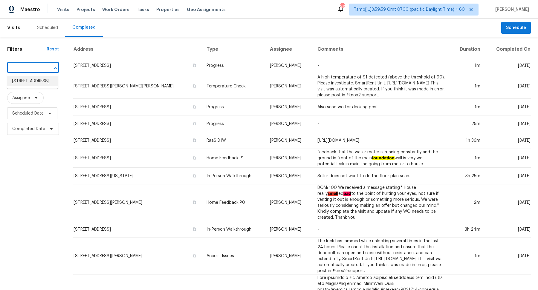
click at [28, 85] on li "7662 Innismore Dr, Brownsburg, IN 46112" at bounding box center [32, 81] width 51 height 10
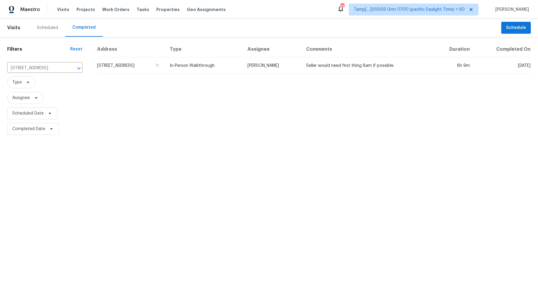
click at [164, 70] on td "7662 Innismore Dr, Brownsburg, IN 46112" at bounding box center [131, 65] width 68 height 17
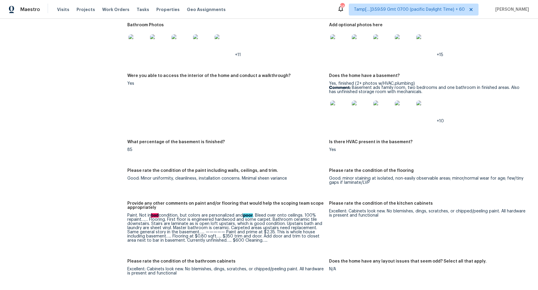
scroll to position [685, 0]
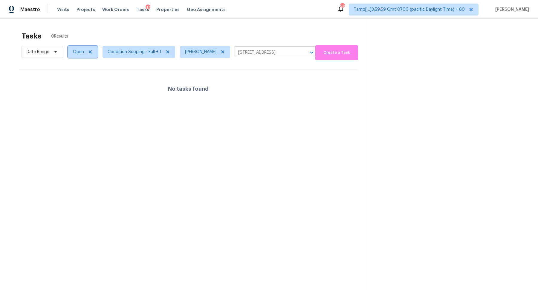
click at [83, 54] on span "Open" at bounding box center [78, 52] width 11 height 6
click at [89, 85] on label "Blocked" at bounding box center [83, 85] width 24 height 6
click at [75, 85] on input "Blocked" at bounding box center [73, 84] width 4 height 4
checkbox input "true"
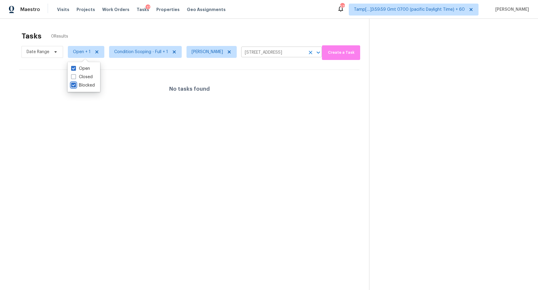
click at [307, 53] on icon "Clear" at bounding box center [310, 53] width 6 height 6
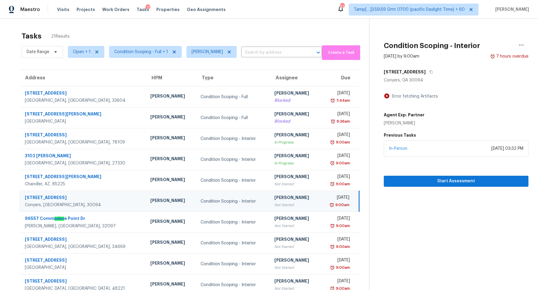
click at [269, 32] on div "Tasks 21 Results" at bounding box center [195, 36] width 347 height 16
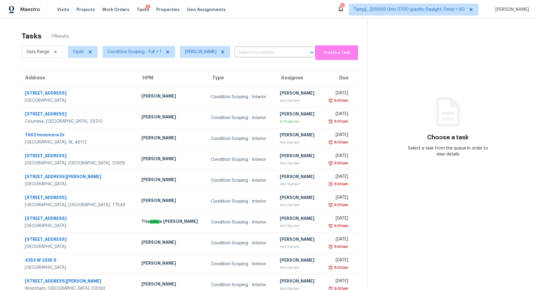
click at [258, 30] on div "Tasks 11 Results" at bounding box center [194, 36] width 345 height 16
click at [72, 55] on span "Open" at bounding box center [83, 52] width 30 height 12
click at [82, 88] on label "Blocked" at bounding box center [83, 85] width 24 height 6
click at [75, 86] on input "Blocked" at bounding box center [73, 84] width 4 height 4
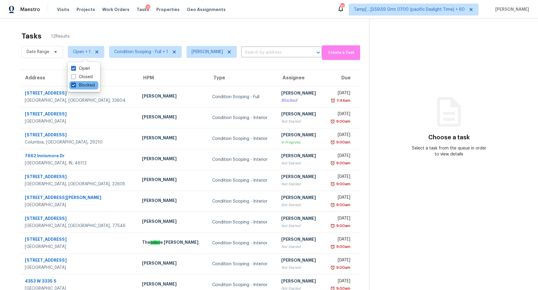
click at [87, 87] on label "Blocked" at bounding box center [83, 85] width 24 height 6
click at [75, 86] on input "Blocked" at bounding box center [73, 84] width 4 height 4
checkbox input "false"
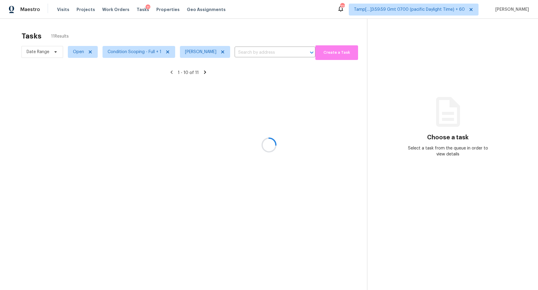
click at [198, 28] on div at bounding box center [269, 145] width 538 height 290
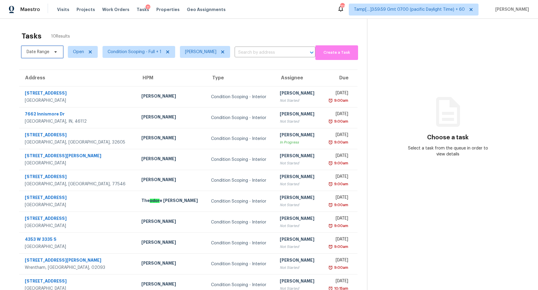
click at [47, 53] on span "Date Range" at bounding box center [38, 52] width 23 height 6
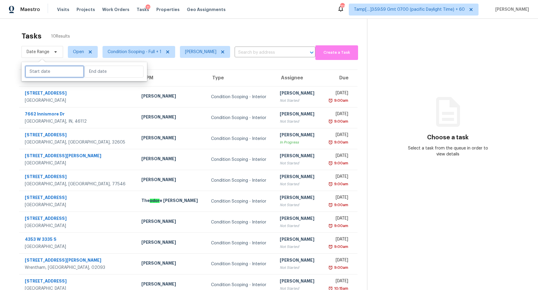
select select "8"
select select "2025"
select select "9"
select select "2025"
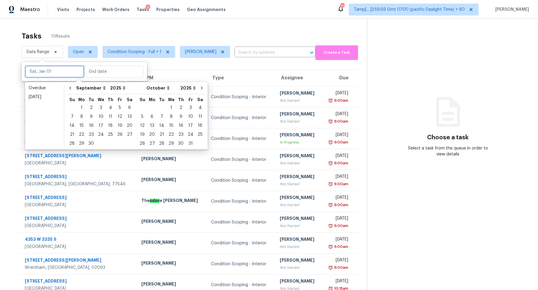
click at [48, 70] on input "text" at bounding box center [54, 72] width 59 height 12
click at [56, 99] on div "[DATE]" at bounding box center [45, 97] width 32 height 6
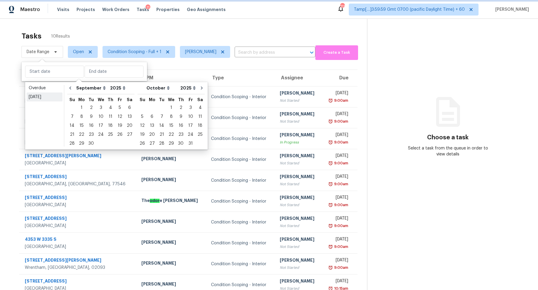
type input "[DATE]"
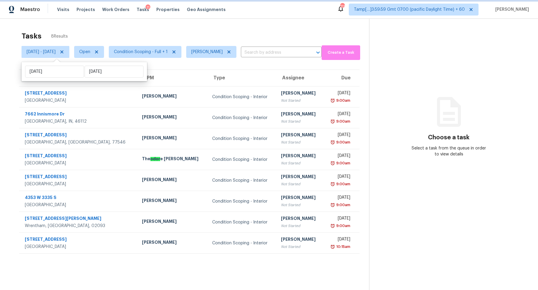
click at [64, 50] on icon at bounding box center [61, 52] width 5 height 5
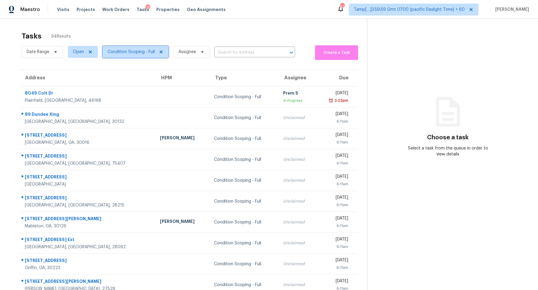
click at [131, 56] on span "Condition Scoping - Full" at bounding box center [135, 52] width 66 height 12
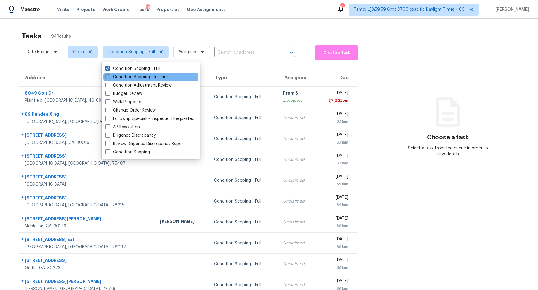
click at [132, 76] on label "Condition Scoping - Interior" at bounding box center [136, 77] width 63 height 6
click at [109, 76] on input "Condition Scoping - Interior" at bounding box center [107, 76] width 4 height 4
checkbox input "true"
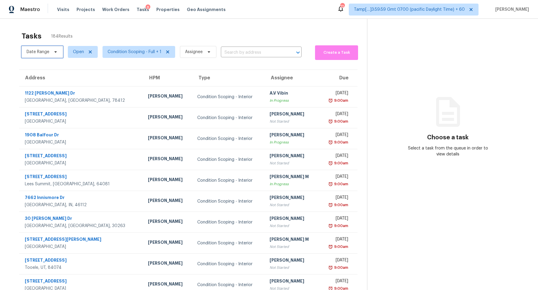
click at [57, 51] on icon at bounding box center [55, 52] width 5 height 5
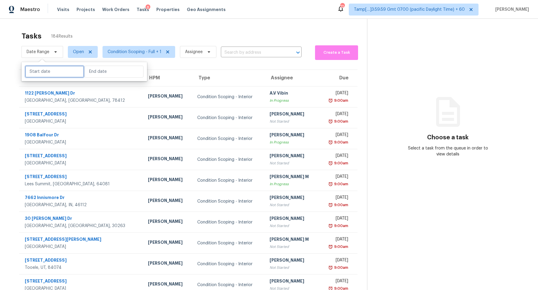
click at [56, 76] on input "text" at bounding box center [54, 72] width 59 height 12
select select "8"
select select "2025"
select select "9"
select select "2025"
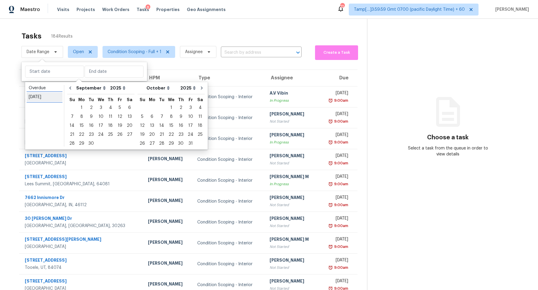
click at [53, 96] on div "[DATE]" at bounding box center [45, 97] width 32 height 6
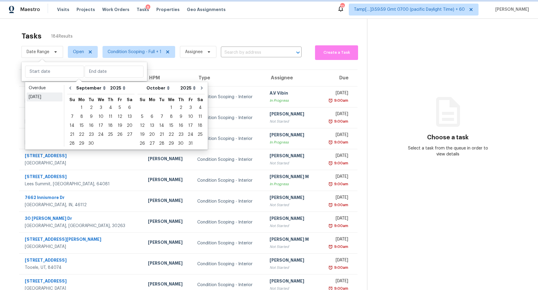
type input "[DATE]"
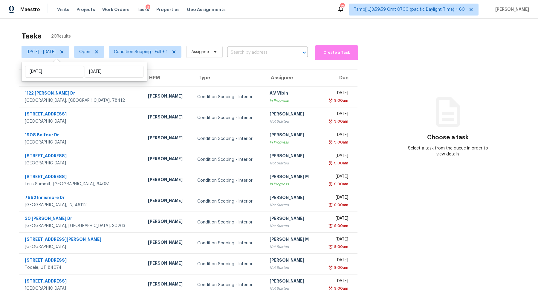
click at [146, 41] on div "Tasks 20 Results" at bounding box center [194, 36] width 345 height 16
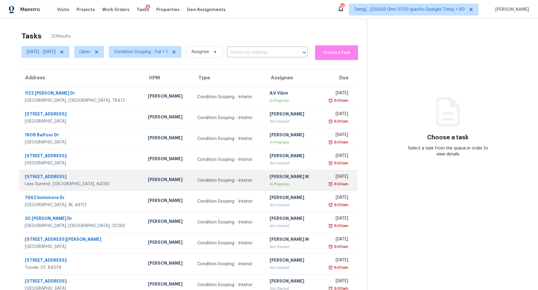
scroll to position [21, 0]
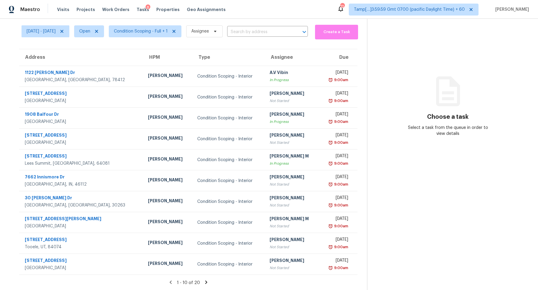
click at [209, 281] on icon at bounding box center [205, 282] width 5 height 5
